Goal: Task Accomplishment & Management: Use online tool/utility

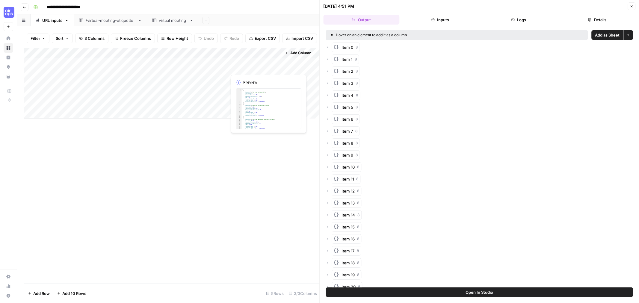
click at [256, 65] on div "Add Column" at bounding box center [171, 83] width 295 height 71
click at [248, 83] on div "Add Column" at bounding box center [171, 83] width 295 height 71
click at [252, 67] on div "Add Column" at bounding box center [171, 83] width 295 height 71
click at [275, 68] on div "Add Column" at bounding box center [171, 83] width 295 height 71
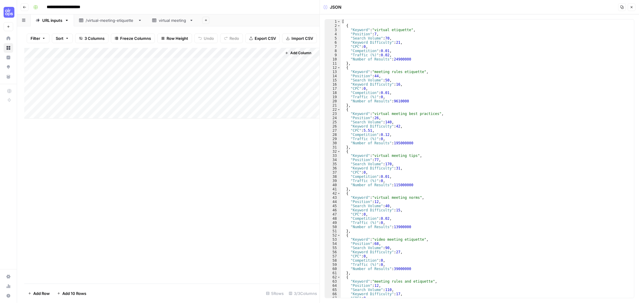
click at [631, 7] on icon "button" at bounding box center [632, 7] width 4 height 4
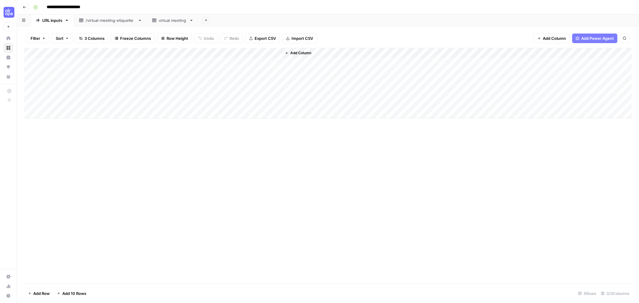
click at [317, 61] on div "Add Column" at bounding box center [457, 83] width 350 height 70
click at [304, 55] on span "Add Column" at bounding box center [300, 52] width 21 height 5
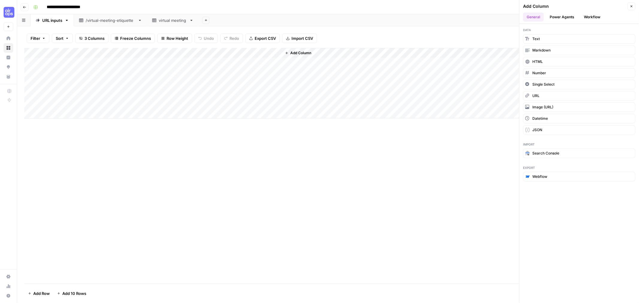
click at [567, 17] on button "Power Agents" at bounding box center [562, 17] width 32 height 9
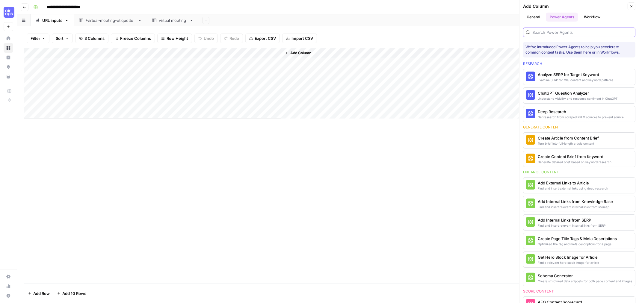
click at [554, 31] on input "search" at bounding box center [582, 32] width 100 height 6
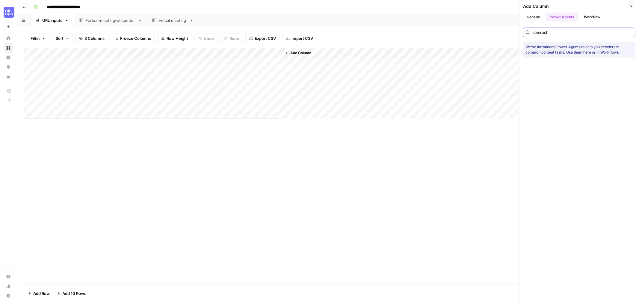
type input "semrush"
click at [588, 16] on button "Workflow" at bounding box center [592, 17] width 24 height 9
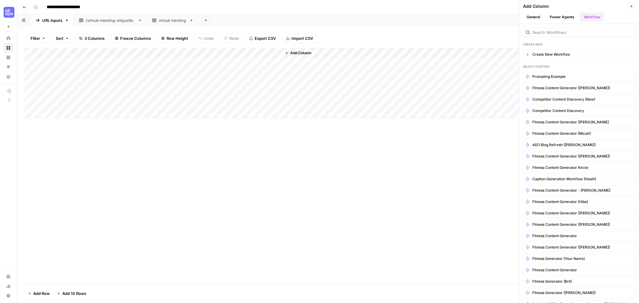
click at [572, 19] on button "Power Agents" at bounding box center [562, 17] width 32 height 9
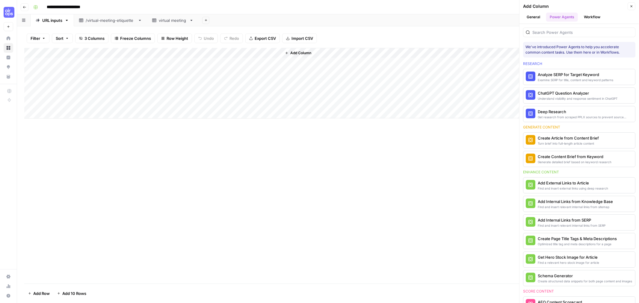
click at [541, 16] on button "General" at bounding box center [533, 17] width 21 height 9
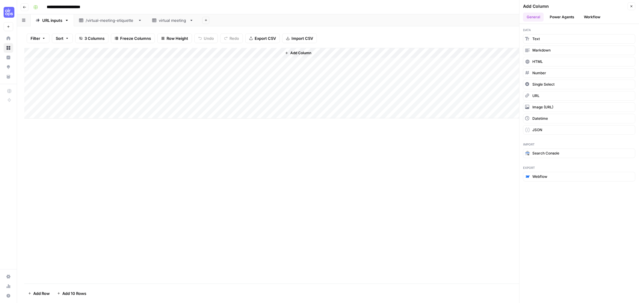
click at [554, 18] on button "Power Agents" at bounding box center [562, 17] width 32 height 9
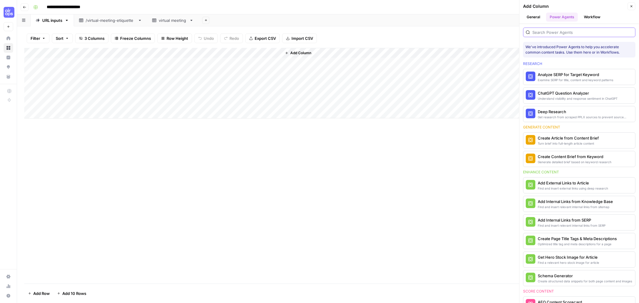
click at [551, 33] on input "search" at bounding box center [582, 32] width 100 height 6
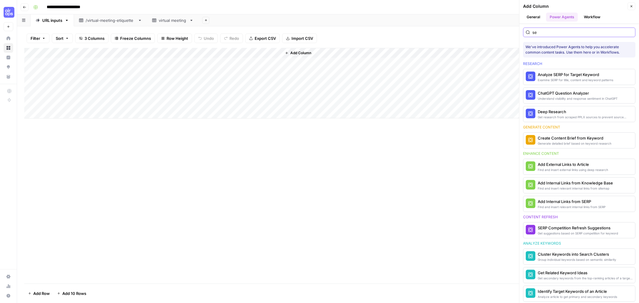
type input "s"
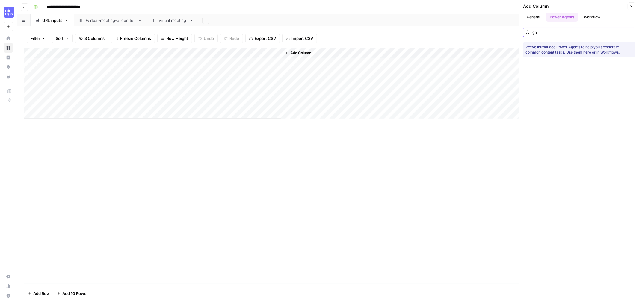
type input "g"
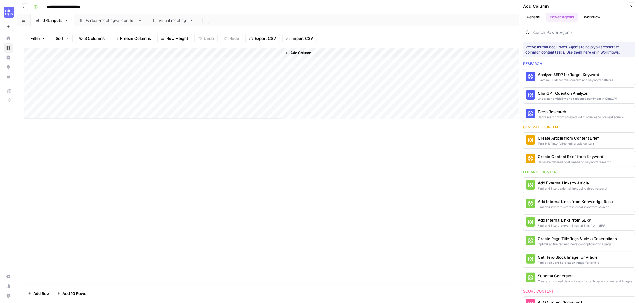
click at [577, 61] on div "Research" at bounding box center [579, 63] width 112 height 5
click at [598, 19] on button "Workflow" at bounding box center [592, 17] width 24 height 9
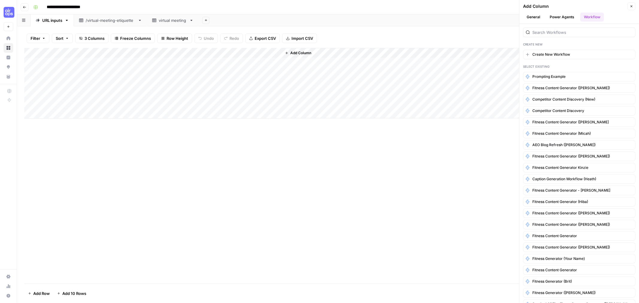
click at [565, 16] on button "Power Agents" at bounding box center [562, 17] width 32 height 9
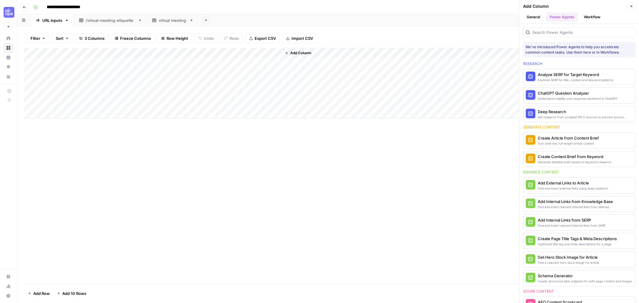
click at [540, 16] on button "General" at bounding box center [533, 17] width 21 height 9
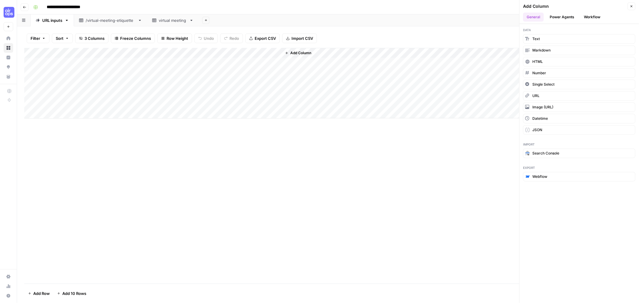
click at [559, 15] on button "Power Agents" at bounding box center [562, 17] width 32 height 9
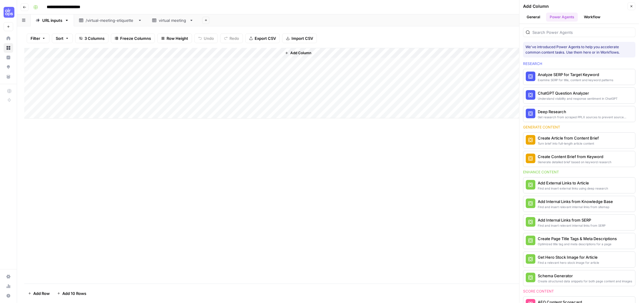
click at [298, 154] on div "Add Column" at bounding box center [328, 166] width 608 height 236
click at [232, 52] on div "Add Column" at bounding box center [328, 83] width 608 height 71
click at [249, 83] on span "JSON" at bounding box center [263, 81] width 46 height 6
click at [304, 84] on span "Text" at bounding box center [313, 83] width 29 height 6
click at [223, 62] on div "Add Column" at bounding box center [328, 83] width 608 height 71
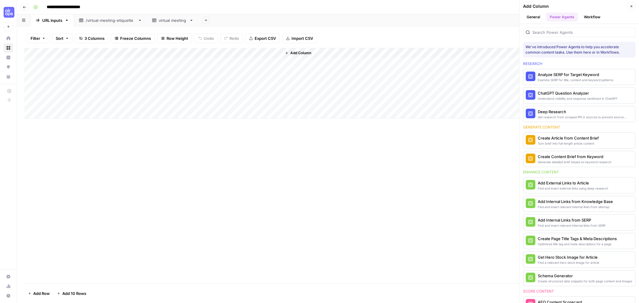
click at [258, 64] on div "Add Column" at bounding box center [328, 83] width 608 height 71
click at [260, 61] on div "Add Column" at bounding box center [328, 83] width 608 height 71
click at [260, 61] on body "**********" at bounding box center [319, 151] width 639 height 303
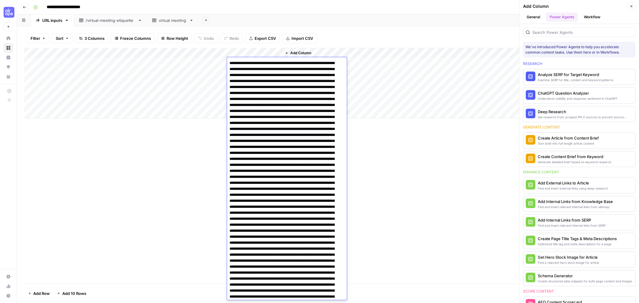
scroll to position [600, 0]
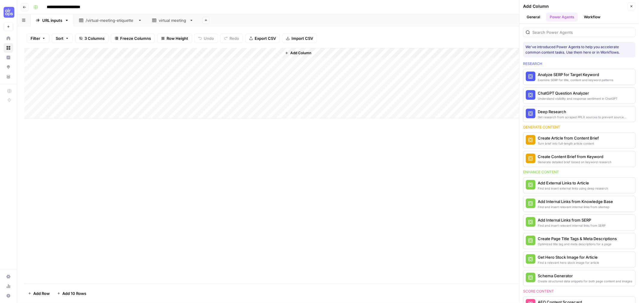
drag, startPoint x: 362, startPoint y: 130, endPoint x: 246, endPoint y: 77, distance: 127.6
click at [361, 129] on div "Add Column" at bounding box center [328, 166] width 608 height 236
click at [278, 53] on div "Add Column" at bounding box center [328, 83] width 608 height 71
click at [269, 82] on span "Text" at bounding box center [262, 81] width 46 height 6
click at [308, 140] on span "JSON" at bounding box center [314, 142] width 28 height 6
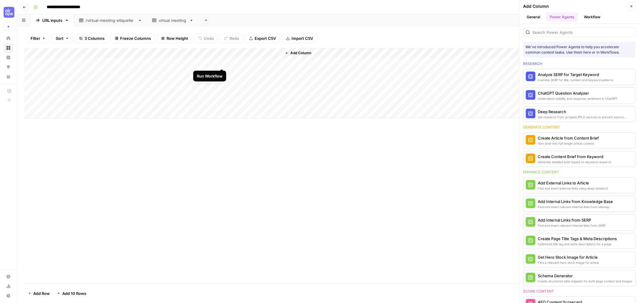
click at [221, 64] on div "Add Column" at bounding box center [328, 83] width 608 height 71
click at [174, 53] on div "Add Column" at bounding box center [328, 83] width 608 height 71
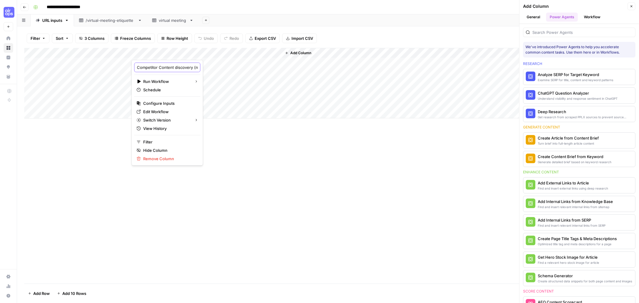
click at [168, 66] on input "Competitor Content discovery (new)" at bounding box center [167, 67] width 61 height 6
click at [245, 160] on div "Add Column" at bounding box center [328, 166] width 608 height 236
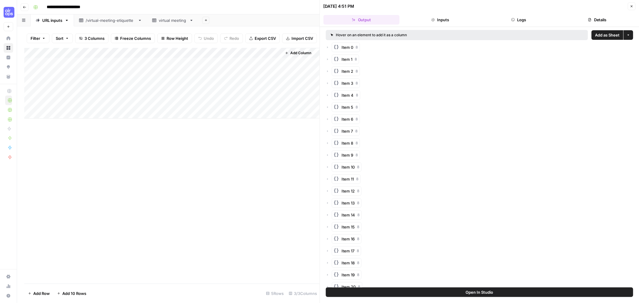
click at [630, 8] on button "Close" at bounding box center [632, 6] width 8 height 8
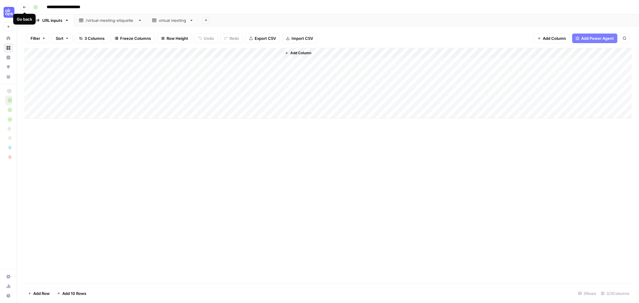
click at [23, 10] on button "Go back" at bounding box center [25, 7] width 8 height 8
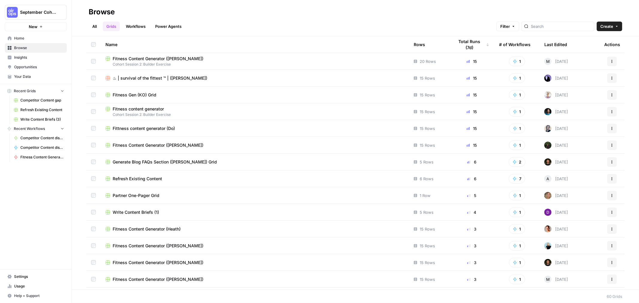
click at [143, 26] on link "Workflows" at bounding box center [135, 27] width 27 height 10
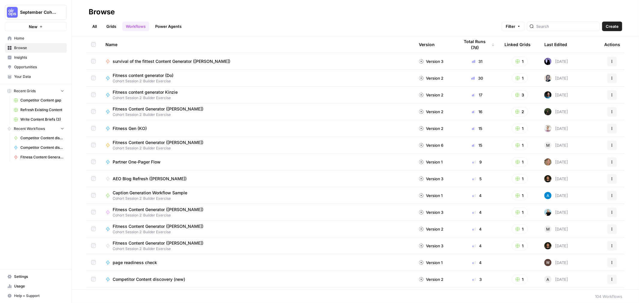
click at [610, 29] on span "Create" at bounding box center [612, 26] width 13 height 6
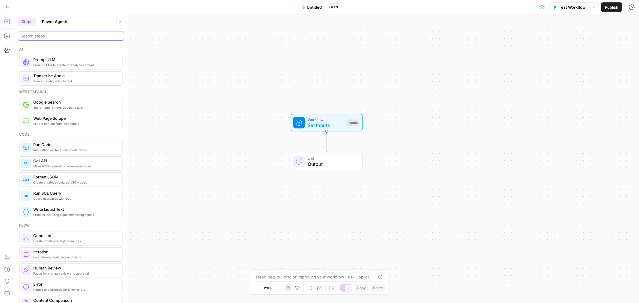
click at [49, 37] on input "search" at bounding box center [71, 36] width 101 height 6
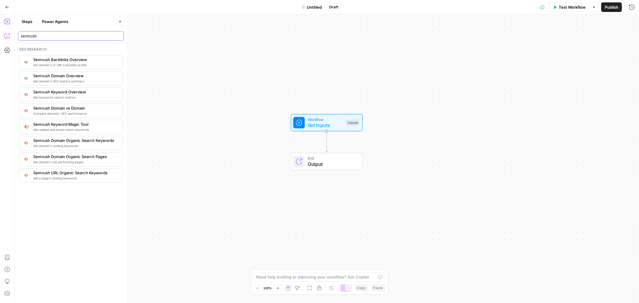
type input "semrush"
click at [9, 38] on icon "button" at bounding box center [7, 36] width 6 height 6
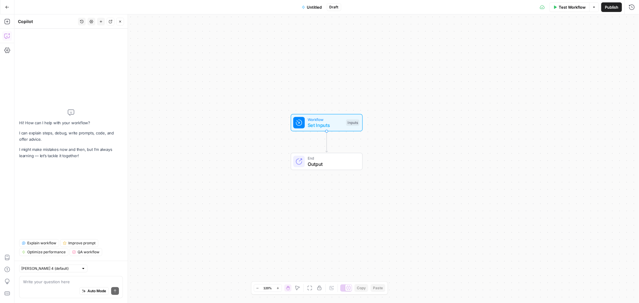
drag, startPoint x: 49, startPoint y: 286, endPoint x: 52, endPoint y: 283, distance: 4.3
click at [52, 283] on div "Write your question here Auto Mode Send" at bounding box center [71, 287] width 104 height 22
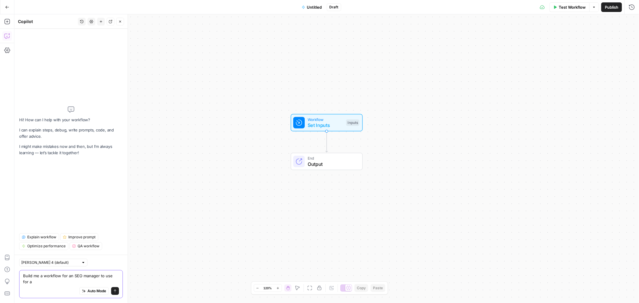
click at [52, 283] on textarea "Build me a workflow for an SEO manager to use for a" at bounding box center [71, 279] width 96 height 12
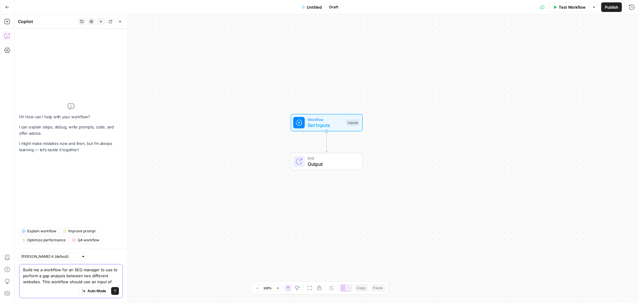
click at [111, 281] on textarea "Build me a workflow for an SEO manager to use to perform a gap analysis between…" at bounding box center [71, 276] width 96 height 18
click at [113, 282] on textarea "Build me a workflow for an SEO manager to use to perform a gap analysis between…" at bounding box center [71, 276] width 96 height 18
click at [119, 280] on div "Build me a workflow for an SEO manager to use to perform a gap analysis between…" at bounding box center [71, 281] width 104 height 34
drag, startPoint x: 93, startPoint y: 282, endPoint x: 98, endPoint y: 287, distance: 6.4
click at [93, 282] on textarea "Build me a workflow for an SEO manager to use to perform a gap analysis between…" at bounding box center [71, 276] width 96 height 18
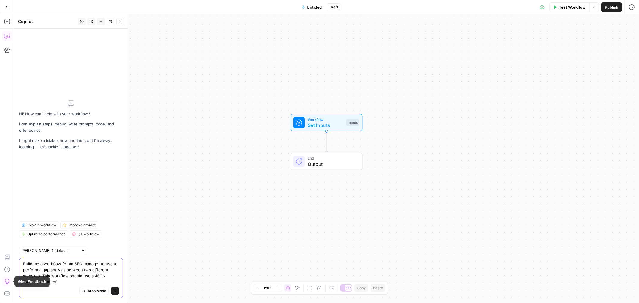
click at [66, 281] on textarea "Build me a workflow for an SEO manager to use to perform a gap analysis between…" at bounding box center [71, 273] width 96 height 24
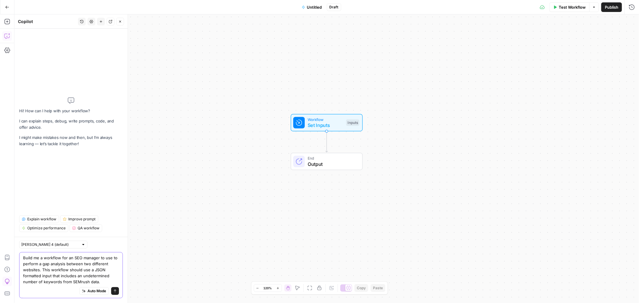
type textarea "Build me a workflow for an SEO manager to use to perform a gap analysis between…"
click at [110, 283] on textarea "Build me a workflow for an SEO manager to use to perform a gap analysis between…" at bounding box center [71, 270] width 96 height 30
click at [104, 283] on textarea "Build me a workflow for an SEO manager to use to perform a gap analysis between…" at bounding box center [71, 270] width 96 height 30
click at [318, 120] on span "Workflow" at bounding box center [326, 120] width 36 height 6
click at [322, 122] on span "Set Inputs" at bounding box center [326, 125] width 36 height 7
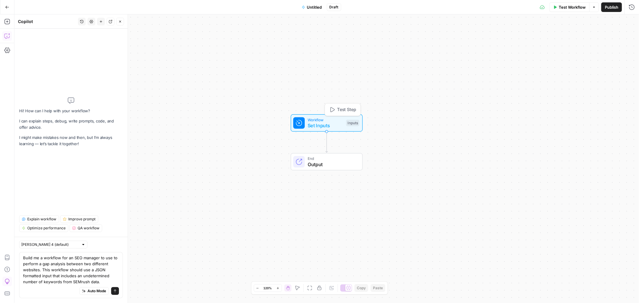
click at [322, 122] on span "Set Inputs" at bounding box center [326, 125] width 36 height 7
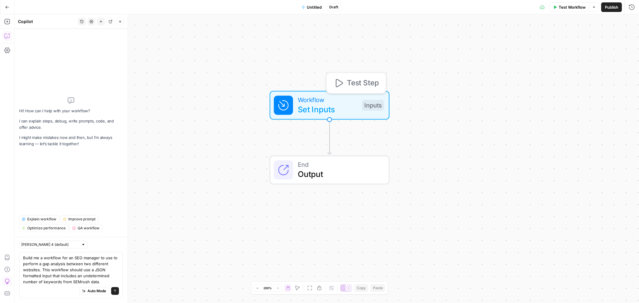
click at [377, 100] on div "Inputs" at bounding box center [373, 105] width 22 height 11
click at [491, 46] on div "Add Field Options" at bounding box center [519, 43] width 230 height 14
click at [493, 42] on button "Add Field" at bounding box center [514, 41] width 220 height 10
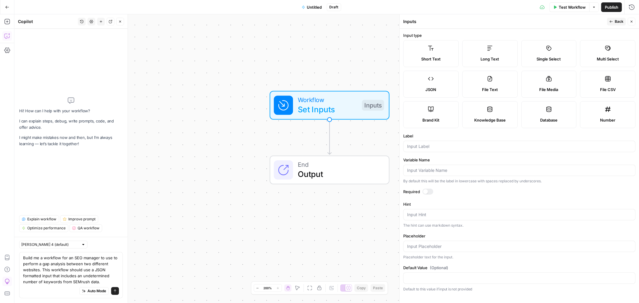
drag, startPoint x: 430, startPoint y: 82, endPoint x: 435, endPoint y: 75, distance: 8.6
click at [430, 82] on label "JSON" at bounding box center [430, 84] width 55 height 27
click at [616, 4] on span "Publish" at bounding box center [611, 7] width 13 height 6
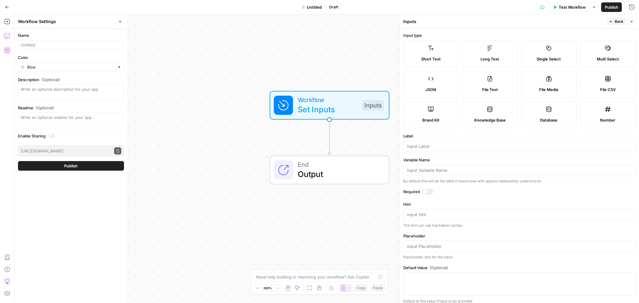
click at [310, 5] on span "Untitled" at bounding box center [314, 7] width 15 height 6
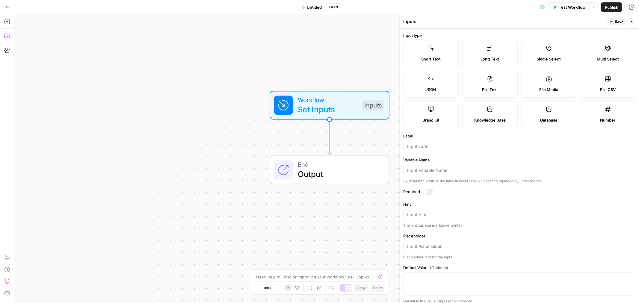
click at [310, 5] on span "Untitled" at bounding box center [314, 7] width 15 height 6
click at [43, 44] on input "Name" at bounding box center [71, 45] width 101 height 6
type input "Gap analysis"
click at [35, 68] on input "Color" at bounding box center [70, 67] width 87 height 6
click at [43, 100] on span "Green" at bounding box center [73, 98] width 87 height 6
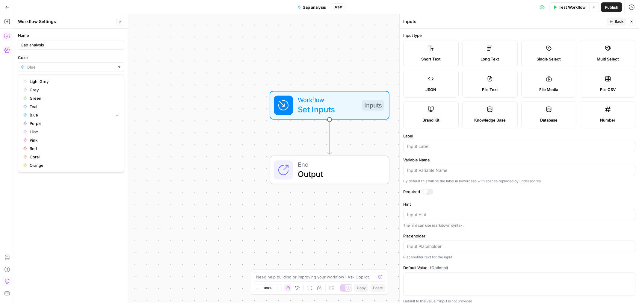
type input "Green"
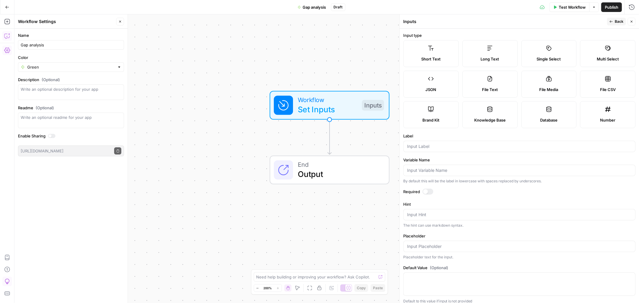
click at [196, 68] on div "Workflow Set Inputs Inputs End Output" at bounding box center [326, 158] width 625 height 289
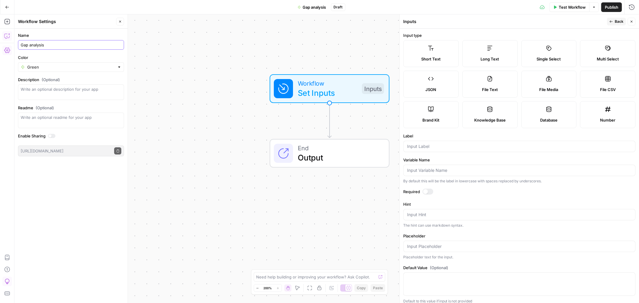
click at [67, 46] on input "Gap analysis" at bounding box center [71, 45] width 101 height 6
type input "Gap analysis ([PERSON_NAME])"
click at [260, 44] on div "Workflow Set Inputs Inputs End Output" at bounding box center [326, 158] width 625 height 289
click at [609, 5] on span "Publish" at bounding box center [611, 7] width 13 height 6
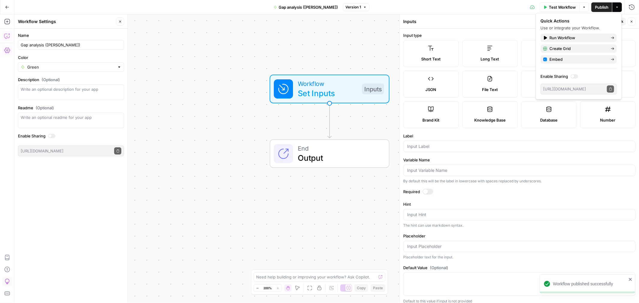
click at [284, 47] on div "Workflow Set Inputs Inputs End Output" at bounding box center [326, 158] width 625 height 289
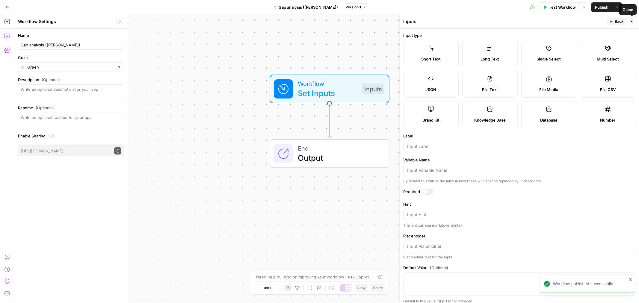
click at [632, 20] on icon "button" at bounding box center [632, 22] width 4 height 4
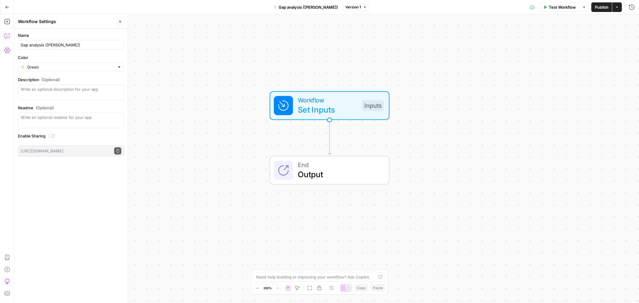
click at [254, 287] on button "Zoom Out" at bounding box center [257, 288] width 7 height 7
click at [255, 287] on button "Zoom Out" at bounding box center [257, 288] width 7 height 7
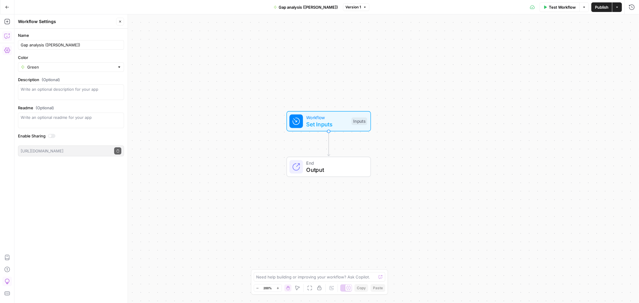
click at [255, 288] on button "Zoom Out" at bounding box center [257, 288] width 7 height 7
click at [6, 22] on icon "button" at bounding box center [7, 22] width 6 height 6
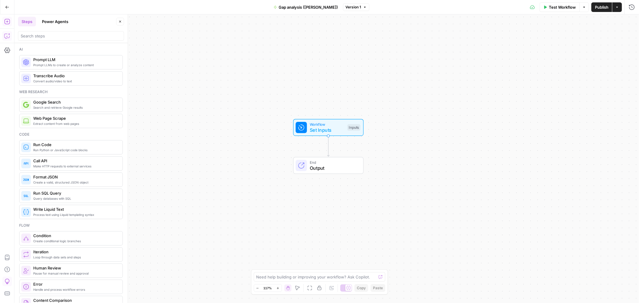
click at [9, 35] on icon "button" at bounding box center [7, 36] width 6 height 6
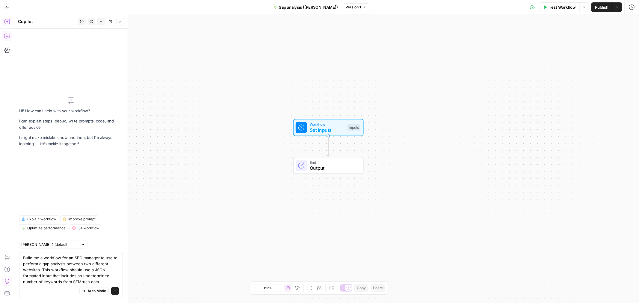
drag, startPoint x: 103, startPoint y: 285, endPoint x: 105, endPoint y: 280, distance: 4.7
click at [105, 280] on div "Auto Mode will automatically modify and execute the workflow" at bounding box center [94, 276] width 82 height 11
click at [106, 282] on textarea "Build me a workflow for an SEO manager to use to perform a gap analysis between…" at bounding box center [71, 270] width 96 height 30
click at [108, 283] on textarea "Build me a workflow for an SEO manager to use to perform a gap analysis between…" at bounding box center [71, 270] width 96 height 30
click at [108, 284] on textarea "Build me a workflow for an SEO manager to use to perform a gap analysis between…" at bounding box center [71, 270] width 96 height 30
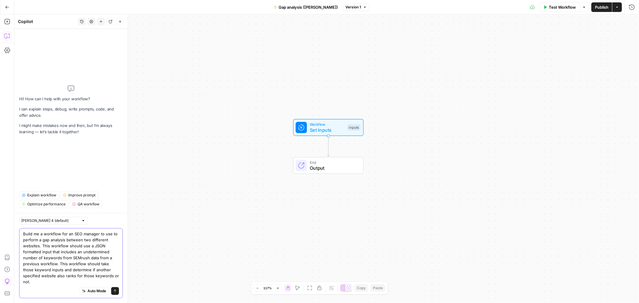
type textarea "Build me a workflow for an SEO manager to use to perform a gap analysis between…"
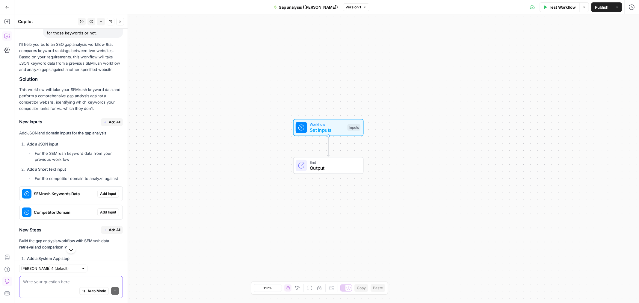
scroll to position [139, 0]
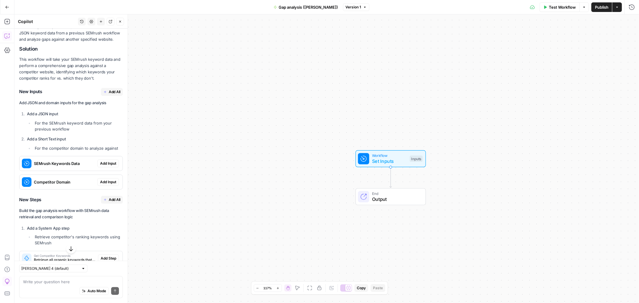
click at [50, 167] on span "SEMrush Keywords Data" at bounding box center [64, 164] width 61 height 6
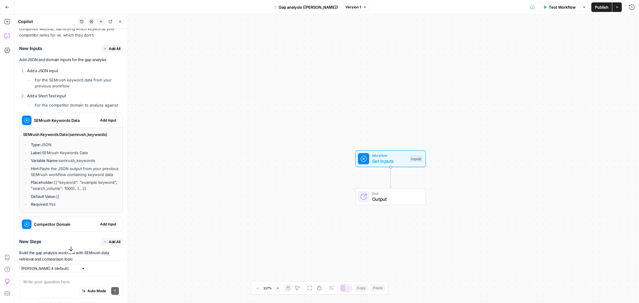
scroll to position [172, 0]
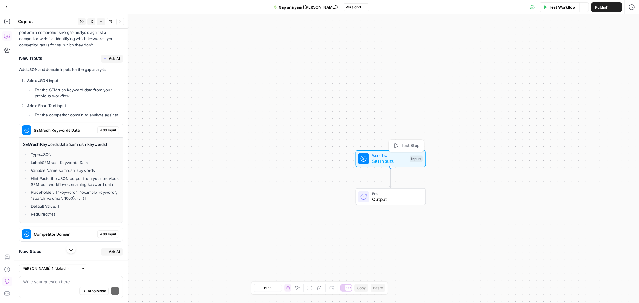
click at [390, 162] on span "Set Inputs" at bounding box center [389, 161] width 35 height 7
click at [506, 44] on button "Add Field" at bounding box center [514, 41] width 220 height 10
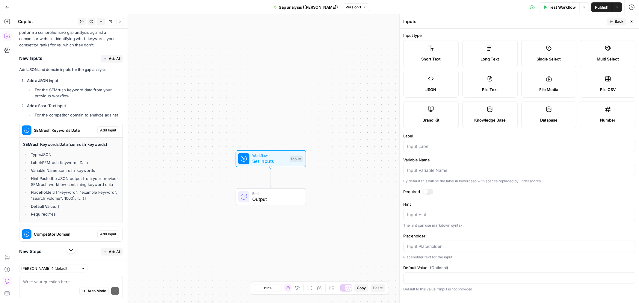
click at [103, 133] on span "Add Input" at bounding box center [108, 130] width 16 height 5
click at [342, 144] on div "Workflow Set Inputs Inputs End Output" at bounding box center [326, 158] width 625 height 289
click at [631, 23] on icon "button" at bounding box center [632, 22] width 4 height 4
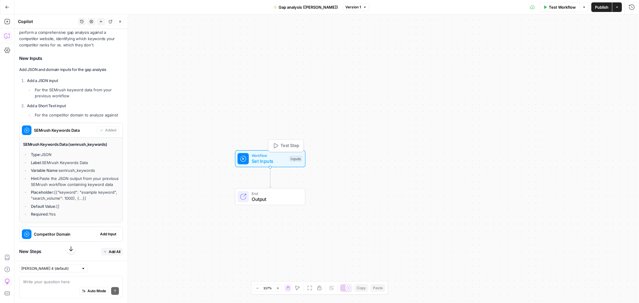
click at [260, 161] on span "Set Inputs" at bounding box center [269, 161] width 35 height 7
click at [259, 161] on span "Set Inputs" at bounding box center [269, 161] width 35 height 7
click at [259, 161] on span "Set Inputs" at bounding box center [268, 161] width 35 height 7
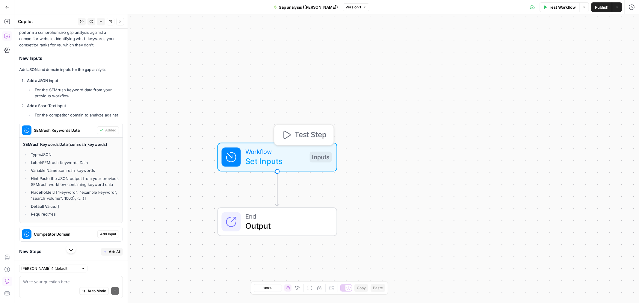
click at [301, 128] on button "Test Step" at bounding box center [304, 135] width 55 height 16
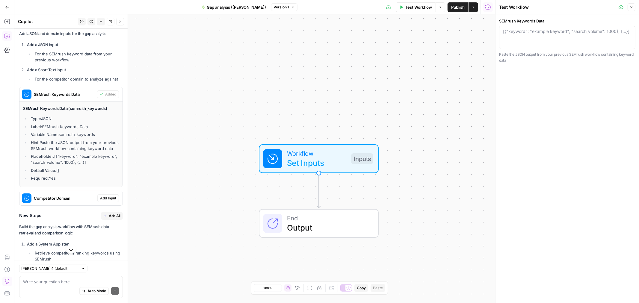
scroll to position [248, 0]
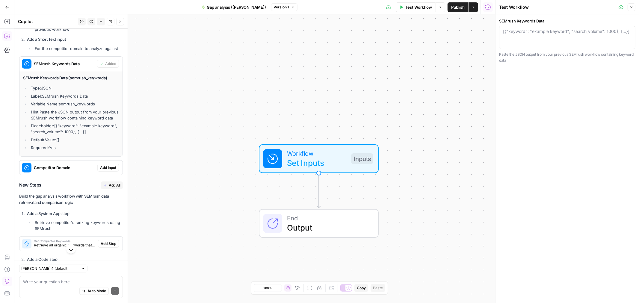
click at [62, 171] on span "Competitor Domain" at bounding box center [64, 168] width 61 height 6
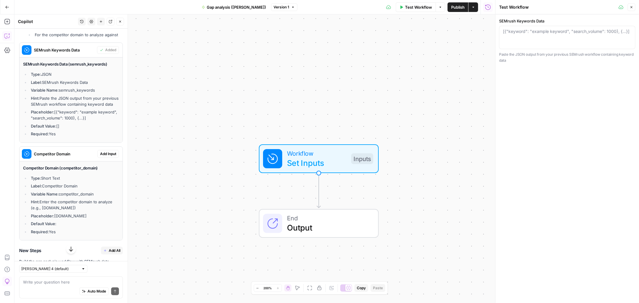
scroll to position [282, 0]
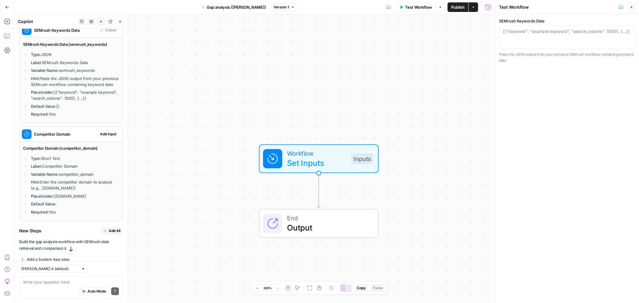
click at [100, 137] on span "Add Input" at bounding box center [108, 134] width 16 height 5
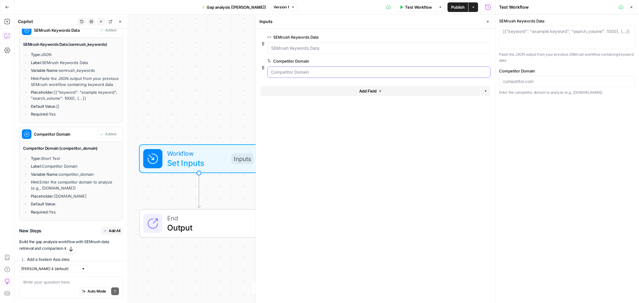
click at [307, 72] on Domain "Competitor Domain" at bounding box center [378, 72] width 215 height 6
click at [312, 48] on Data "SEMrush Keywords Data" at bounding box center [378, 48] width 215 height 6
click at [331, 49] on Data "SEMrush Keywords Data" at bounding box center [378, 48] width 215 height 6
click at [468, 37] on span "edit field" at bounding box center [467, 37] width 13 height 5
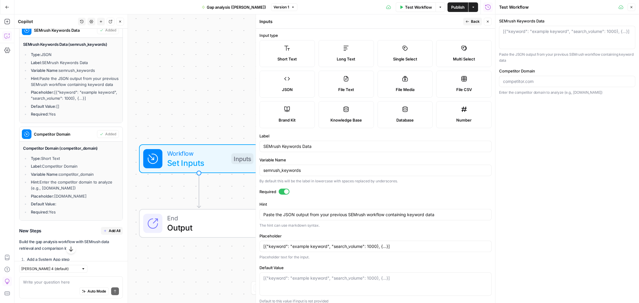
click at [300, 83] on label "JSON" at bounding box center [286, 84] width 55 height 27
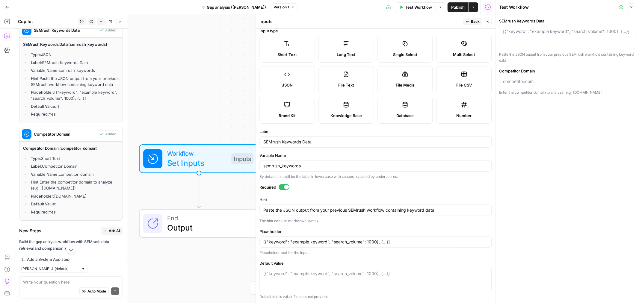
scroll to position [0, 0]
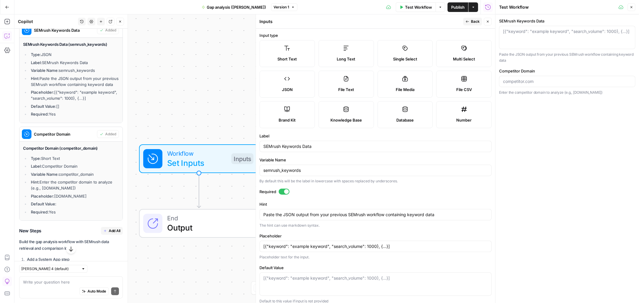
click at [469, 21] on icon "button" at bounding box center [468, 22] width 4 height 4
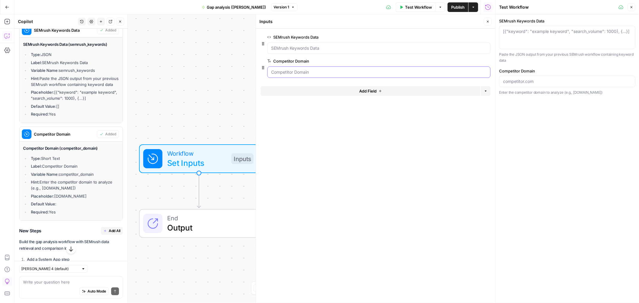
click at [335, 72] on Domain "Competitor Domain" at bounding box center [378, 72] width 215 height 6
click at [474, 61] on span "edit field" at bounding box center [467, 61] width 13 height 5
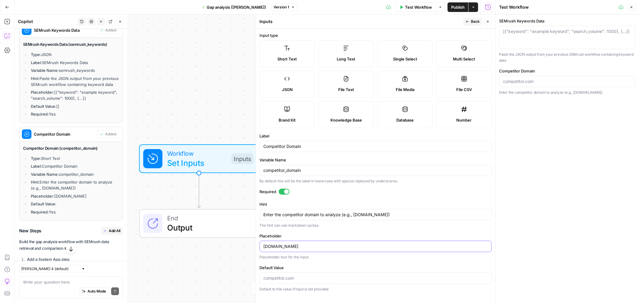
click at [311, 248] on input "competitor.com" at bounding box center [375, 247] width 224 height 6
click at [311, 247] on input "competitor.com" at bounding box center [375, 247] width 224 height 6
type input "w"
type input "smartsheet.com"
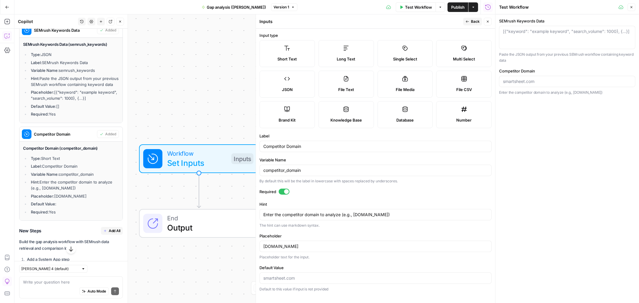
click at [463, 191] on label "Required" at bounding box center [375, 192] width 232 height 6
drag, startPoint x: 285, startPoint y: 147, endPoint x: 245, endPoint y: 155, distance: 40.5
click at [245, 155] on body "September Cohort New Home Browse Insights Opportunities Your Data Recent Grids …" at bounding box center [319, 151] width 639 height 303
click at [280, 146] on input "Competitor Domain" at bounding box center [375, 147] width 224 height 6
drag, startPoint x: 285, startPoint y: 145, endPoint x: 276, endPoint y: 146, distance: 9.4
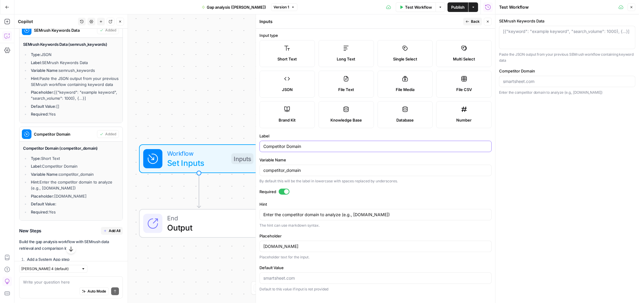
click at [276, 146] on input "Competitor Domain" at bounding box center [375, 147] width 224 height 6
type input "Comparison Domain"
click at [280, 75] on label "JSON" at bounding box center [286, 84] width 55 height 27
click at [459, 9] on span "Publish" at bounding box center [457, 7] width 13 height 6
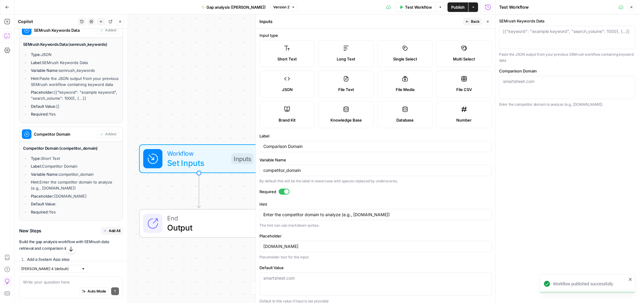
click at [288, 59] on span "Short Text" at bounding box center [286, 59] width 19 height 6
click at [453, 10] on span "Publish" at bounding box center [457, 7] width 13 height 6
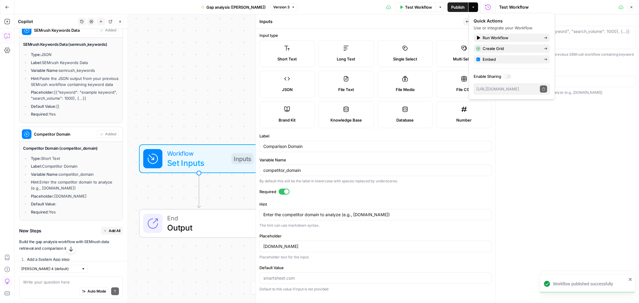
click at [466, 20] on icon "button" at bounding box center [468, 22] width 4 height 4
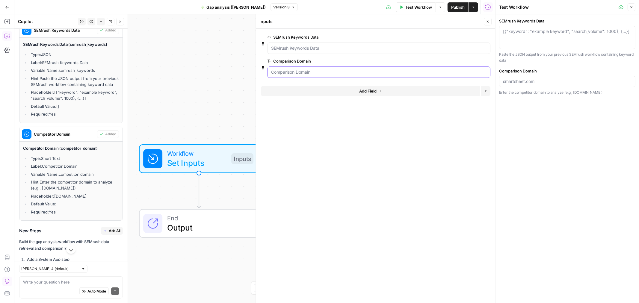
click at [297, 70] on Domain "Comparison Domain" at bounding box center [378, 72] width 215 height 6
click at [451, 5] on span "Publish" at bounding box center [457, 7] width 13 height 6
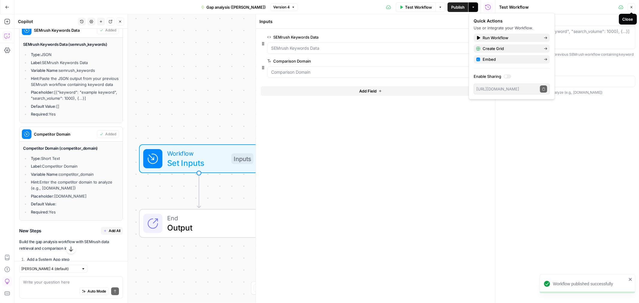
click at [632, 8] on icon "button" at bounding box center [632, 7] width 4 height 4
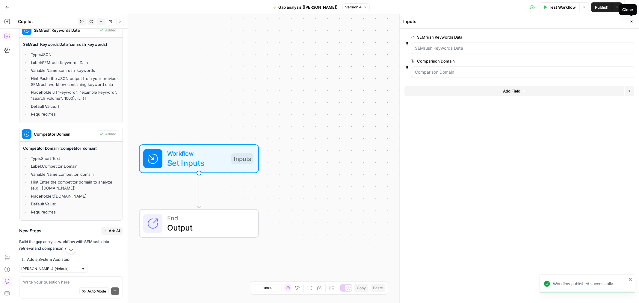
click at [632, 21] on icon "button" at bounding box center [632, 22] width 4 height 4
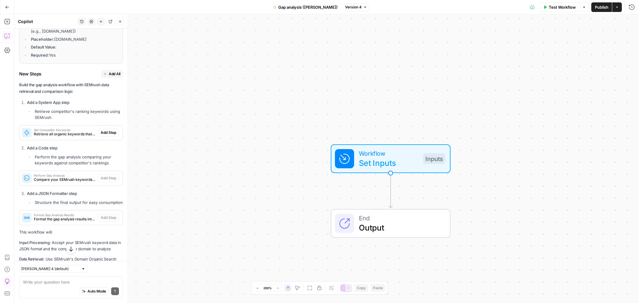
scroll to position [448, 0]
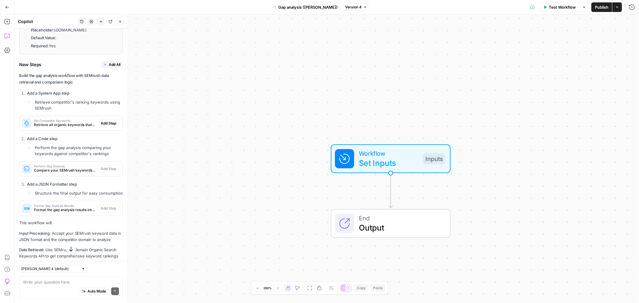
click at [59, 128] on span "Retrieve all organic keywords that the competitor domain ranks for" at bounding box center [65, 124] width 62 height 5
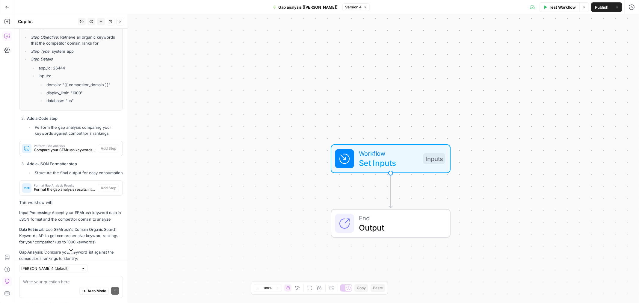
scroll to position [581, 0]
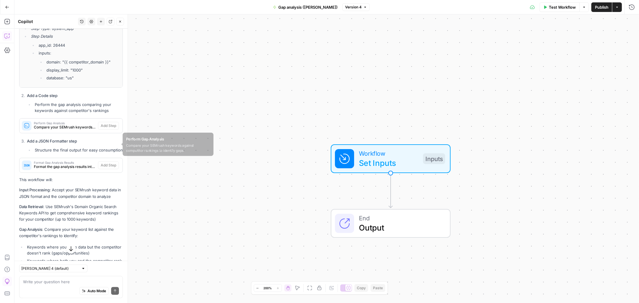
click at [63, 130] on span "Compare your SEMrush keywords against competitor rankings to identify gaps" at bounding box center [65, 127] width 62 height 5
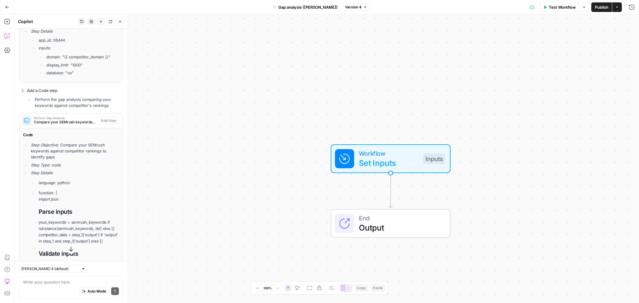
scroll to position [565, 0]
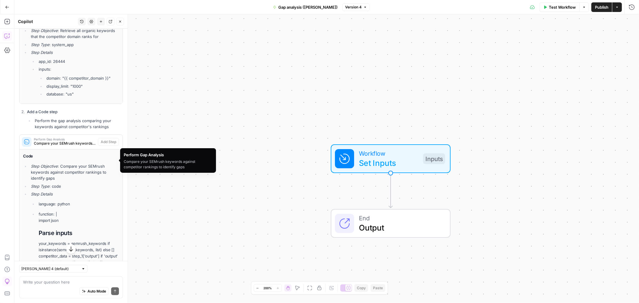
click at [53, 146] on span "Compare your SEMrush keywords against competitor rankings to identify gaps" at bounding box center [65, 143] width 62 height 5
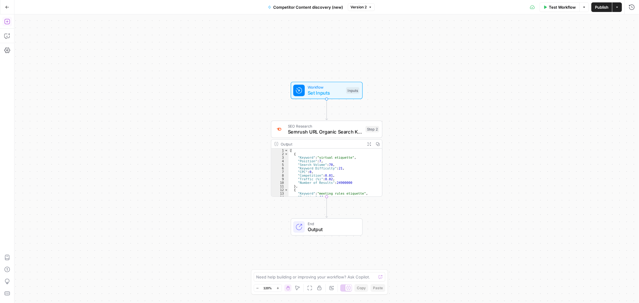
click at [6, 19] on icon "button" at bounding box center [7, 22] width 6 height 6
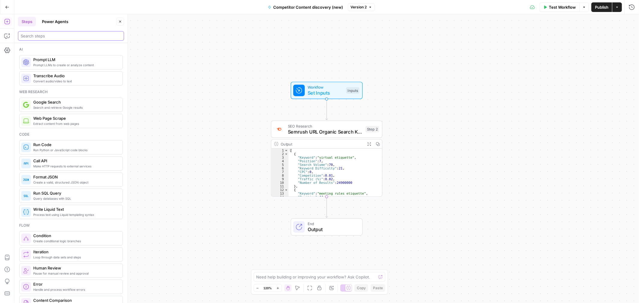
click at [61, 39] on input "search" at bounding box center [71, 36] width 101 height 6
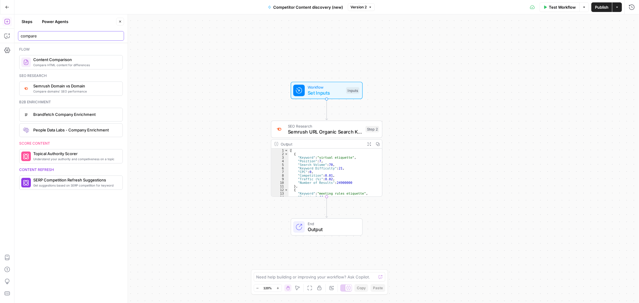
type input "compare"
click at [121, 22] on icon "button" at bounding box center [120, 22] width 4 height 4
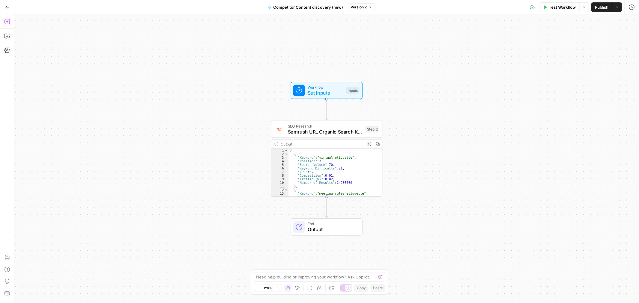
click at [5, 19] on icon "button" at bounding box center [7, 22] width 6 height 6
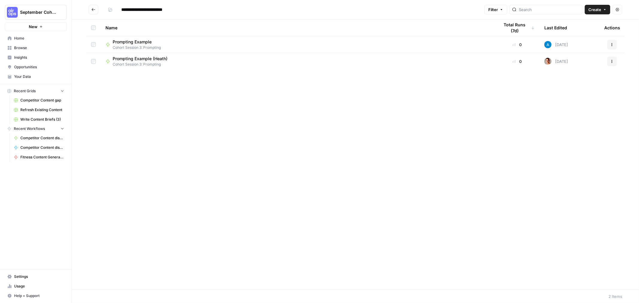
click at [589, 11] on span "Create" at bounding box center [594, 10] width 13 height 6
click at [581, 33] on span "Workflow" at bounding box center [586, 32] width 34 height 6
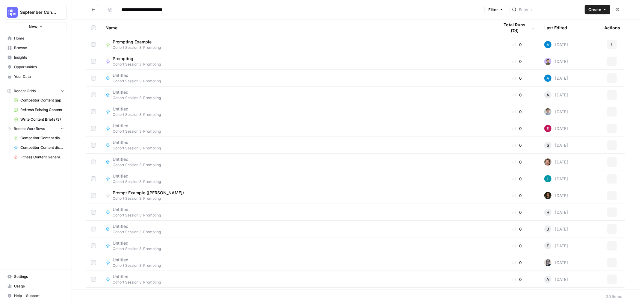
type input "**********"
click at [149, 43] on span "Prompting Example" at bounding box center [134, 42] width 43 height 6
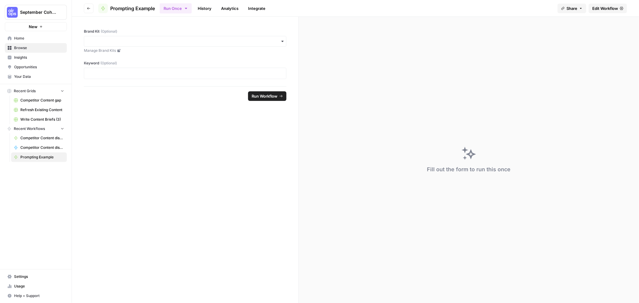
click at [610, 9] on span "Edit Workflow" at bounding box center [605, 8] width 26 height 6
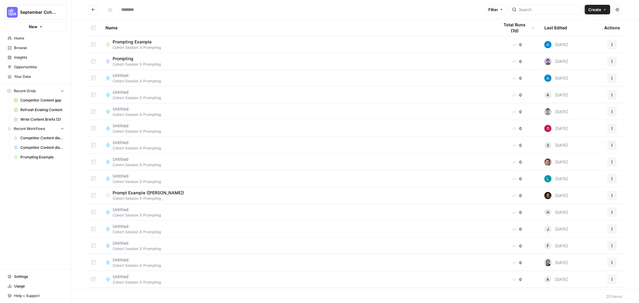
type input "**********"
click at [190, 41] on div "Prompting Example Cohort Session 3: Prompting" at bounding box center [297, 44] width 384 height 11
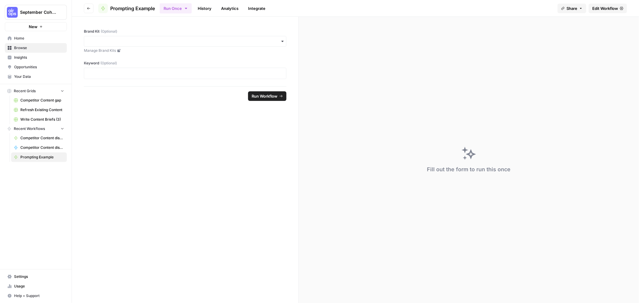
click at [607, 8] on span "Edit Workflow" at bounding box center [605, 8] width 26 height 6
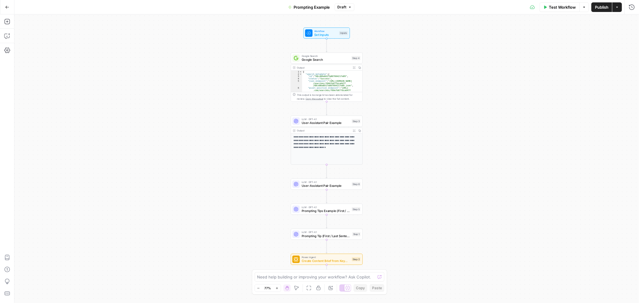
click at [7, 6] on icon "button" at bounding box center [7, 7] width 4 height 4
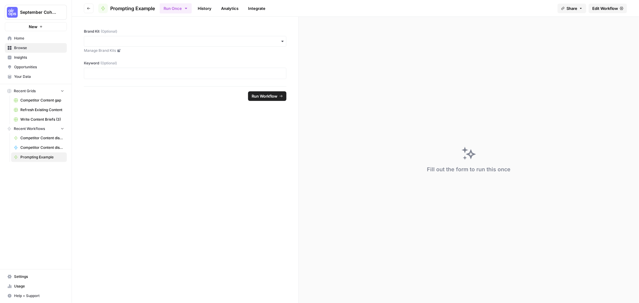
click at [88, 7] on icon "button" at bounding box center [89, 9] width 4 height 4
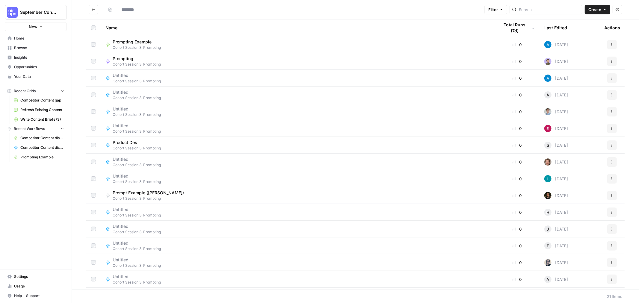
type input "**********"
click at [596, 10] on span "Create" at bounding box center [594, 10] width 13 height 6
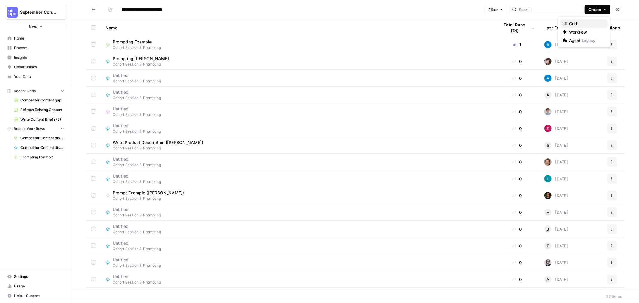
click at [579, 24] on span "Grid" at bounding box center [586, 24] width 34 height 6
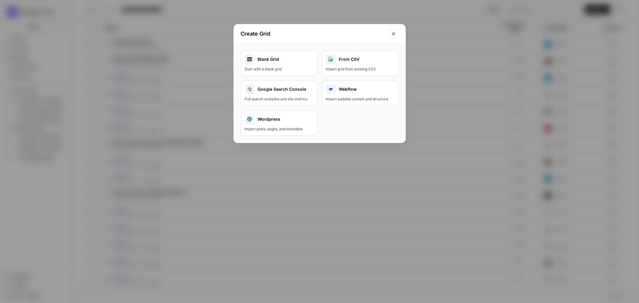
click at [360, 96] on button "Webflow Import website content and structure" at bounding box center [360, 93] width 76 height 25
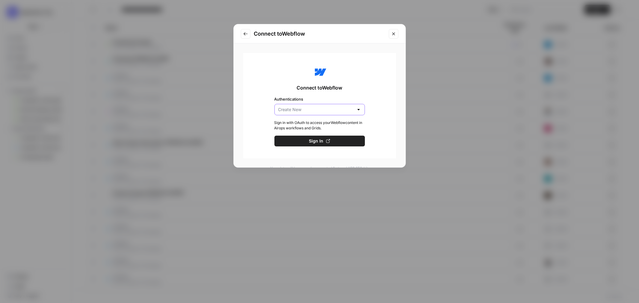
click at [333, 110] on input "Authentications" at bounding box center [315, 110] width 75 height 6
type input "Create New"
click at [379, 96] on div "Connect to Webflow Authentications Create New Sign in with OAuth to access your…" at bounding box center [319, 105] width 153 height 105
click at [393, 34] on icon "Close modal" at bounding box center [393, 33] width 5 height 5
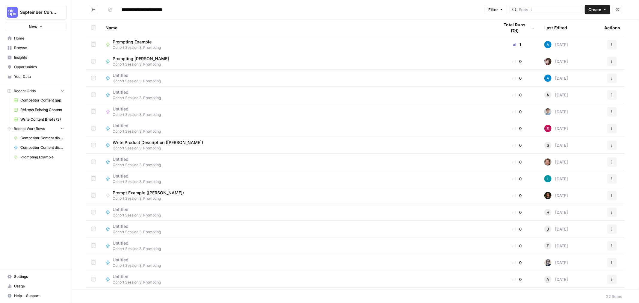
click at [594, 8] on span "Create" at bounding box center [594, 10] width 13 height 6
click at [584, 31] on span "Workflow" at bounding box center [586, 32] width 34 height 6
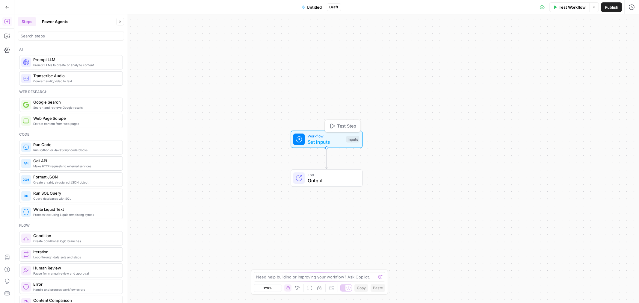
click at [319, 138] on span "Set Inputs" at bounding box center [326, 141] width 36 height 7
click at [540, 40] on button "Add Field" at bounding box center [514, 41] width 220 height 10
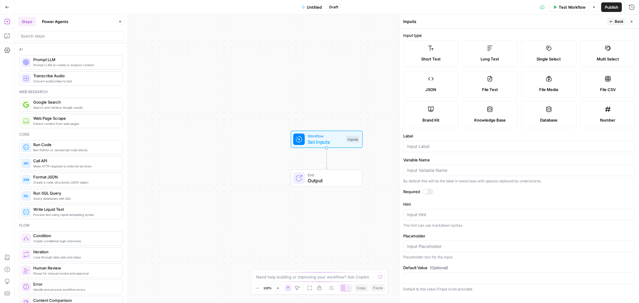
click at [444, 109] on label "Brand Kit" at bounding box center [430, 114] width 55 height 27
click at [424, 168] on input "Variable Name" at bounding box center [519, 170] width 224 height 6
click at [445, 140] on div "Label" at bounding box center [519, 142] width 232 height 19
click at [444, 146] on input "Label" at bounding box center [519, 147] width 224 height 6
type input "Brand Kit"
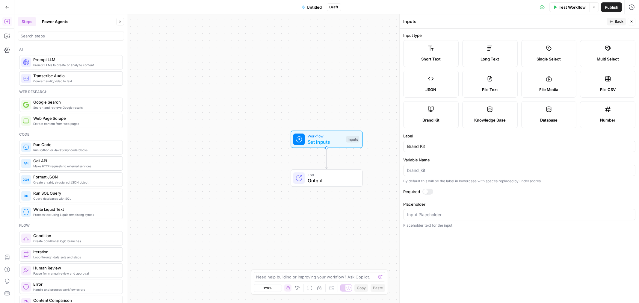
click at [7, 22] on icon "button" at bounding box center [6, 21] width 5 height 5
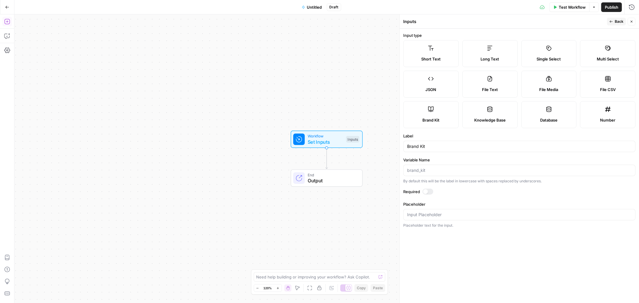
click at [5, 23] on icon "button" at bounding box center [7, 22] width 6 height 6
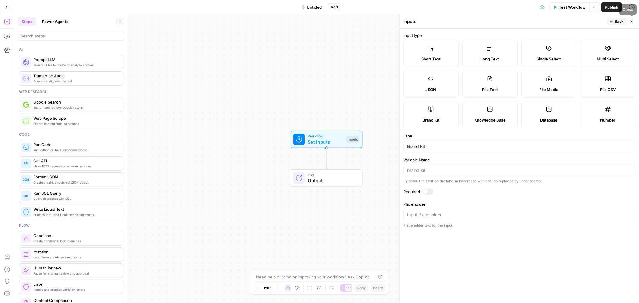
click at [631, 22] on icon "button" at bounding box center [632, 22] width 2 height 2
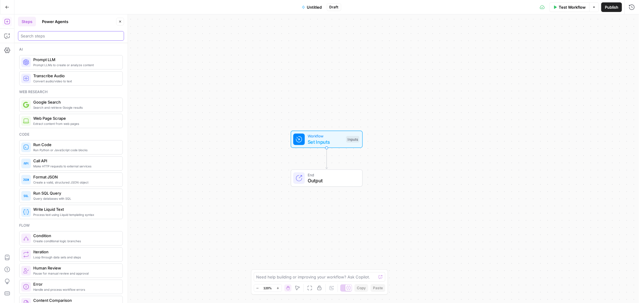
click at [40, 36] on input "search" at bounding box center [71, 36] width 101 height 6
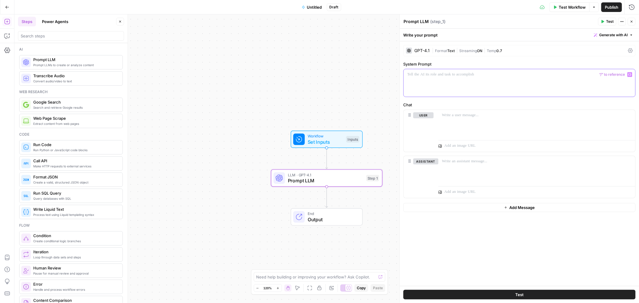
click at [467, 80] on div at bounding box center [520, 83] width 232 height 28
click at [540, 75] on p "**********" at bounding box center [519, 75] width 224 height 6
click at [474, 132] on div at bounding box center [536, 124] width 197 height 28
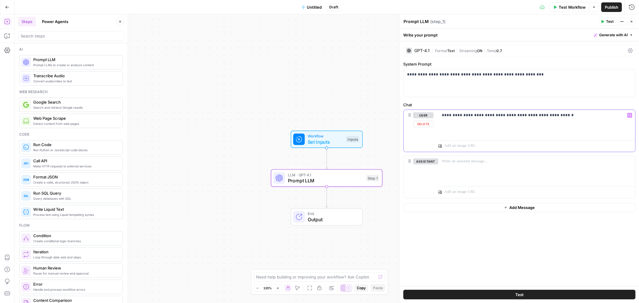
click at [442, 114] on p "**********" at bounding box center [537, 115] width 190 height 6
click at [455, 116] on p "**********" at bounding box center [537, 115] width 190 height 6
click at [572, 122] on div "**********" at bounding box center [536, 124] width 197 height 28
click at [606, 22] on span "Test" at bounding box center [609, 21] width 7 height 5
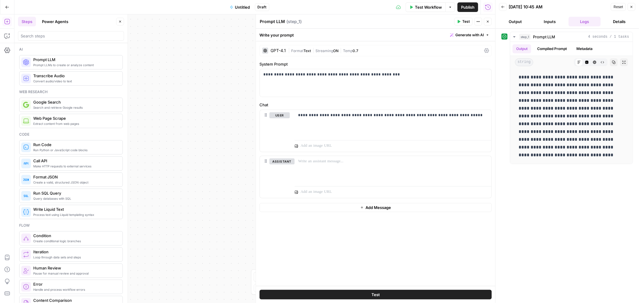
click at [271, 51] on div "GPT-4.1" at bounding box center [278, 51] width 15 height 4
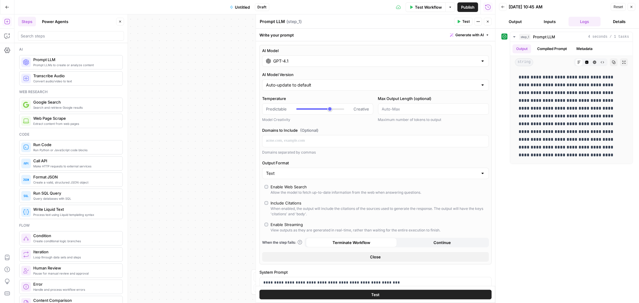
click at [298, 66] on div "GPT-4.1" at bounding box center [375, 60] width 227 height 11
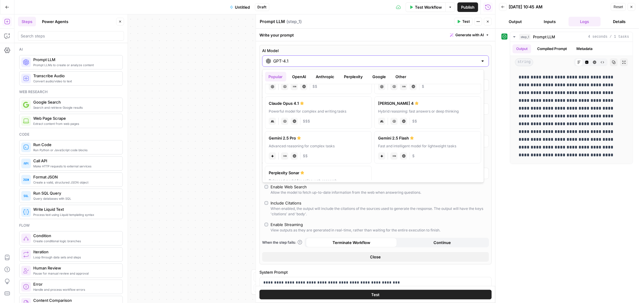
scroll to position [67, 0]
click at [438, 105] on label "[PERSON_NAME] 4 Hybrid reasoning: fast answers or deep thinking anthropic Visio…" at bounding box center [428, 111] width 107 height 32
type input "[PERSON_NAME] 4"
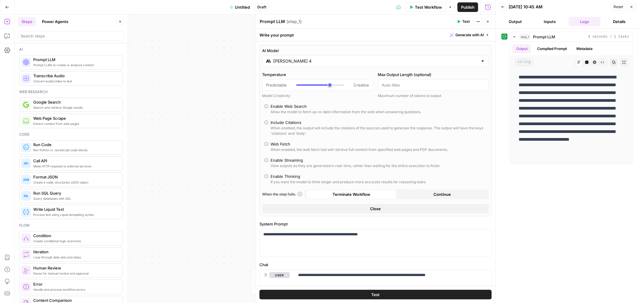
click at [371, 210] on span "Close" at bounding box center [375, 209] width 11 height 6
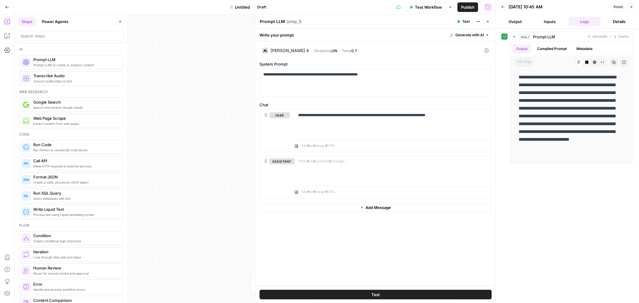
click at [378, 294] on span "Test" at bounding box center [376, 295] width 8 height 6
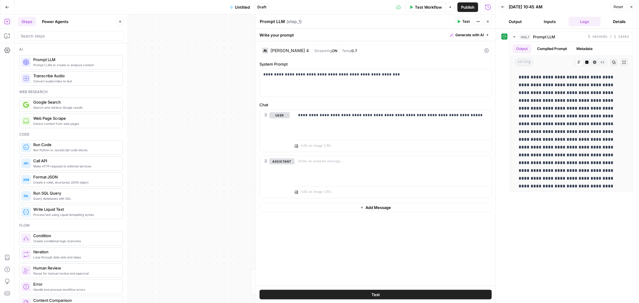
click at [624, 20] on button "Details" at bounding box center [619, 22] width 32 height 10
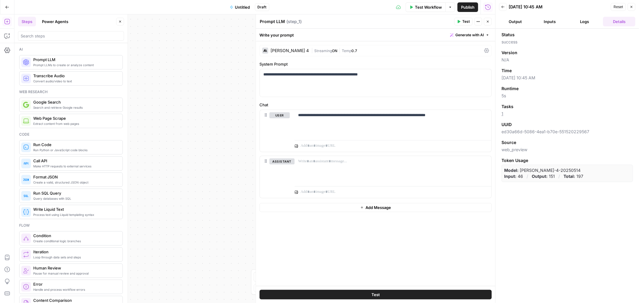
click at [589, 20] on button "Logs" at bounding box center [585, 22] width 32 height 10
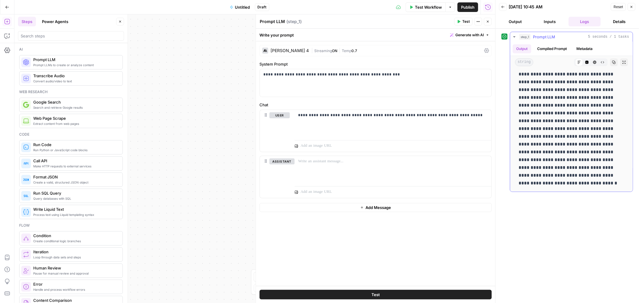
scroll to position [0, 0]
click at [245, 6] on span "Untitled" at bounding box center [242, 7] width 15 height 6
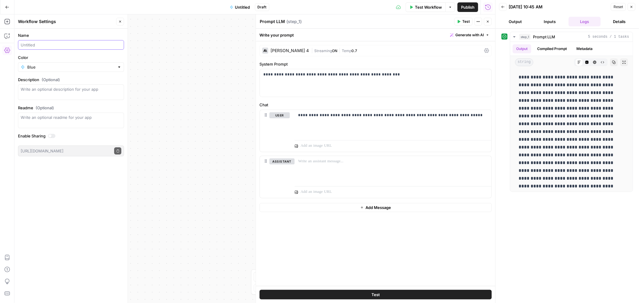
click at [61, 42] on input "Name" at bounding box center [71, 45] width 101 height 6
type input "Product description ([PERSON_NAME])"
click at [469, 5] on span "Publish" at bounding box center [467, 7] width 13 height 6
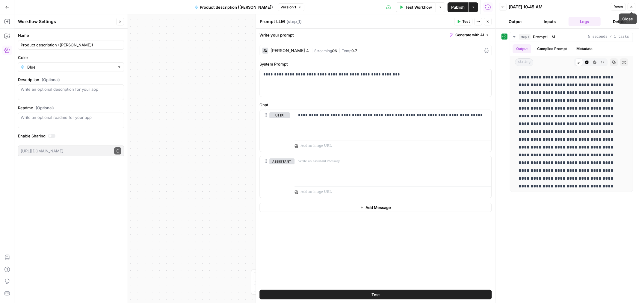
click at [634, 7] on button "Close" at bounding box center [632, 7] width 8 height 8
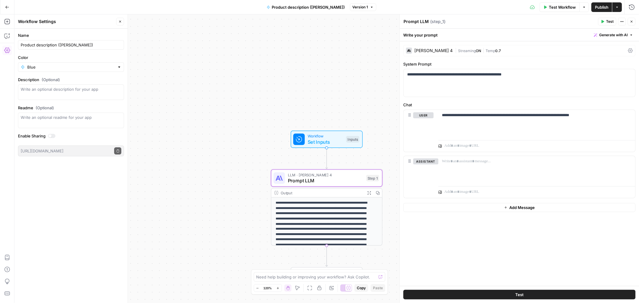
click at [375, 71] on div "**********" at bounding box center [326, 158] width 625 height 289
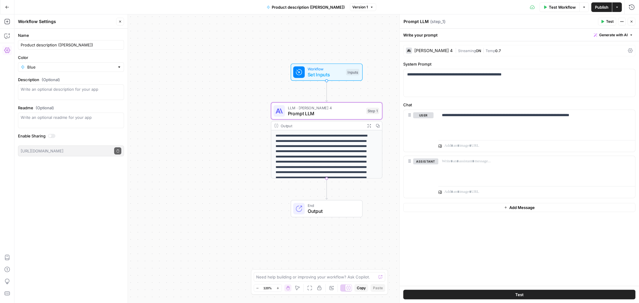
click at [633, 22] on icon "button" at bounding box center [632, 22] width 4 height 4
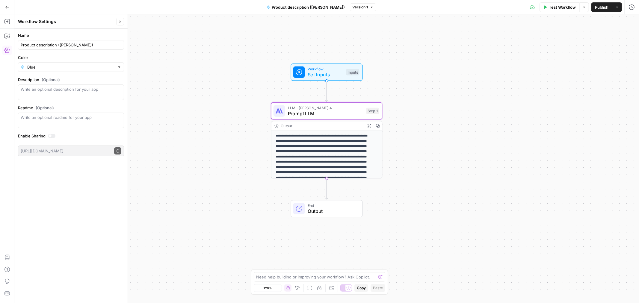
click at [566, 7] on span "Test Workflow" at bounding box center [562, 7] width 27 height 6
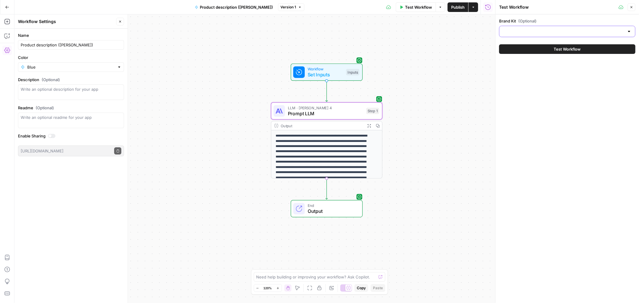
click at [537, 31] on input "Brand Kit (Optional)" at bounding box center [563, 31] width 121 height 6
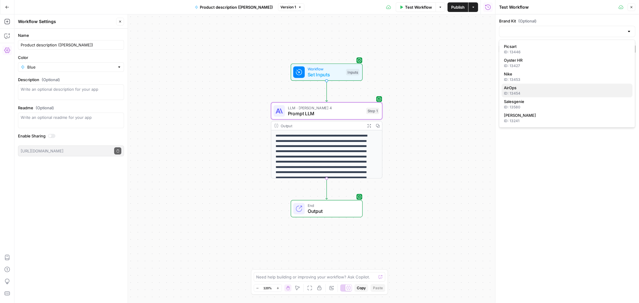
click at [532, 93] on div "ID: 13454" at bounding box center [567, 93] width 126 height 5
type input "AirOps"
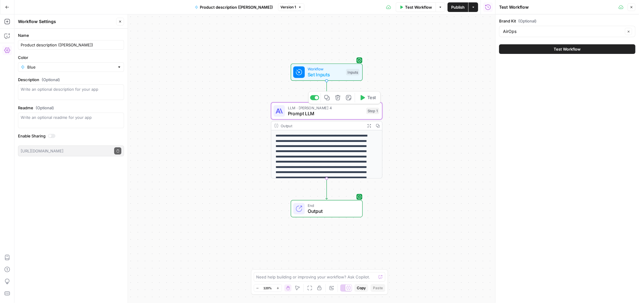
click at [319, 113] on span "Prompt LLM" at bounding box center [325, 113] width 75 height 7
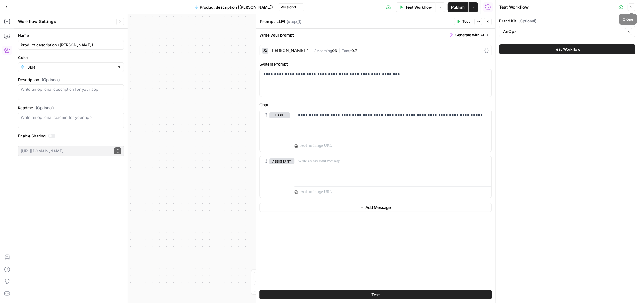
click at [631, 8] on icon "button" at bounding box center [632, 7] width 4 height 4
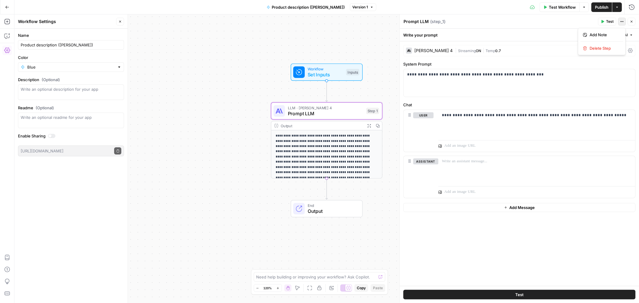
click at [621, 22] on icon "button" at bounding box center [622, 22] width 4 height 4
click at [543, 18] on div "Prompt LLM Prompt LLM ( step_1 )" at bounding box center [499, 21] width 193 height 7
click at [632, 22] on icon "button" at bounding box center [632, 22] width 4 height 4
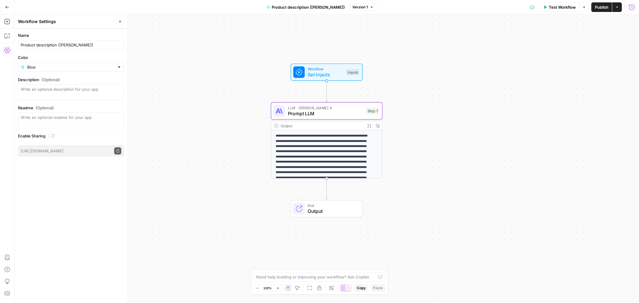
click at [631, 4] on icon "button" at bounding box center [631, 6] width 5 height 5
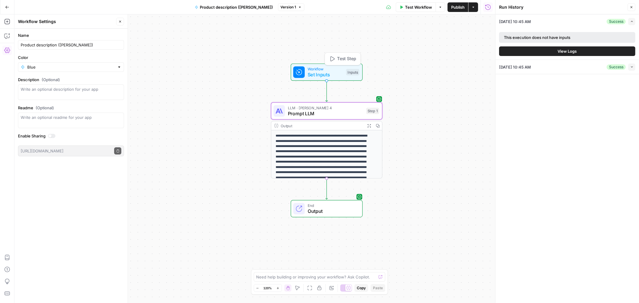
click at [322, 68] on span "Workflow" at bounding box center [326, 69] width 36 height 6
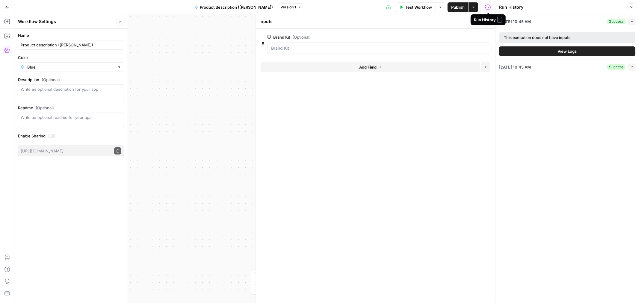
click at [488, 20] on div "Run History E" at bounding box center [488, 20] width 28 height 6
click at [457, 2] on button "Publish" at bounding box center [458, 7] width 21 height 10
click at [221, 214] on div "**********" at bounding box center [254, 158] width 481 height 289
click at [489, 21] on icon "button" at bounding box center [488, 22] width 4 height 4
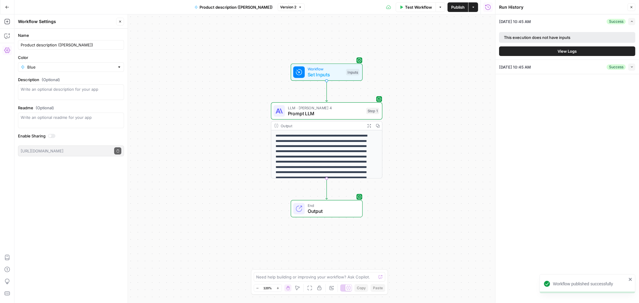
click at [419, 5] on span "Test Workflow" at bounding box center [418, 7] width 27 height 6
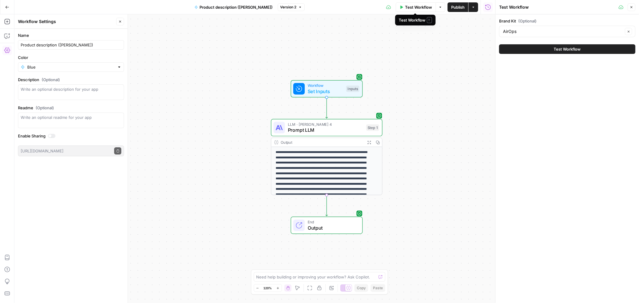
click at [405, 6] on span "Test Workflow" at bounding box center [418, 7] width 27 height 6
click at [307, 89] on div "Workflow Set Inputs Inputs Test Step" at bounding box center [326, 89] width 66 height 12
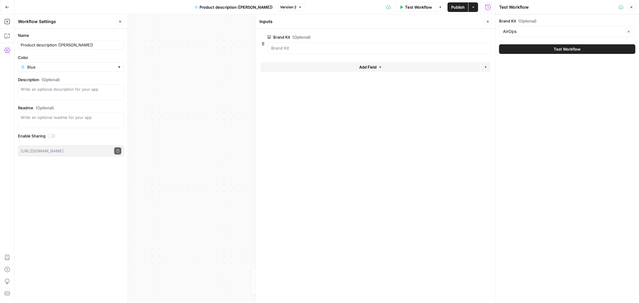
drag, startPoint x: 489, startPoint y: 22, endPoint x: 600, endPoint y: 4, distance: 112.3
click at [490, 22] on button "Close" at bounding box center [488, 22] width 8 height 8
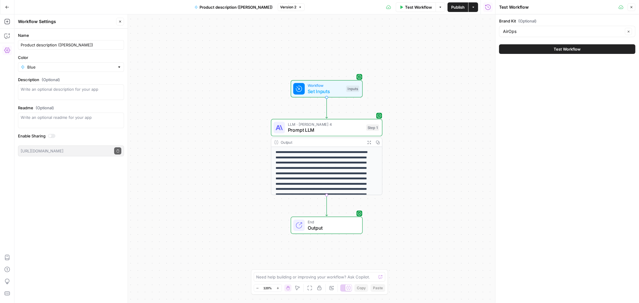
click at [632, 7] on icon "button" at bounding box center [632, 7] width 4 height 4
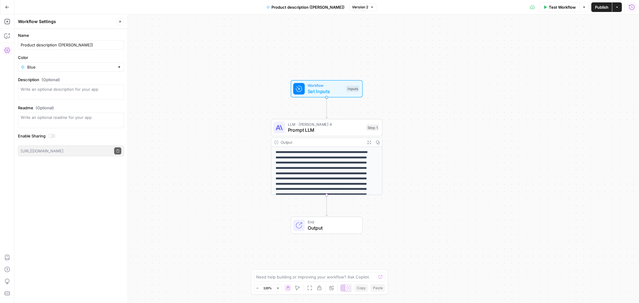
click at [631, 6] on icon "button" at bounding box center [632, 7] width 6 height 6
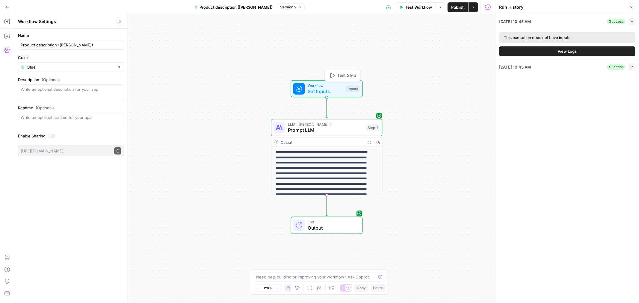
click at [309, 88] on span "Set Inputs" at bounding box center [326, 91] width 36 height 7
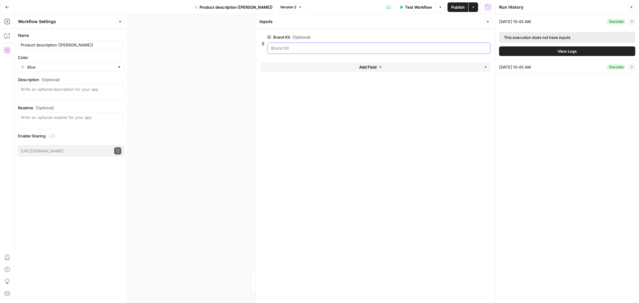
click at [280, 49] on Kit "Brand Kit (Optional)" at bounding box center [378, 48] width 215 height 6
click at [469, 36] on span "edit field" at bounding box center [467, 37] width 13 height 5
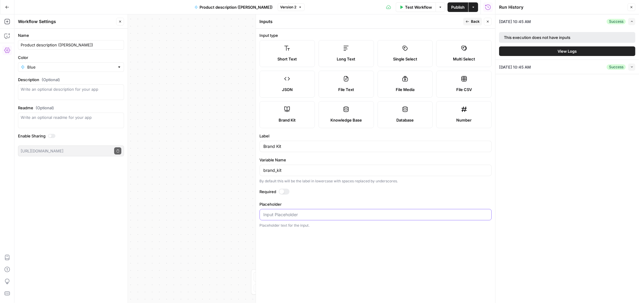
click at [288, 216] on input "Placeholder" at bounding box center [375, 215] width 224 height 6
click at [288, 215] on input "Placeholder" at bounding box center [375, 215] width 224 height 6
click at [489, 22] on icon "button" at bounding box center [488, 22] width 4 height 4
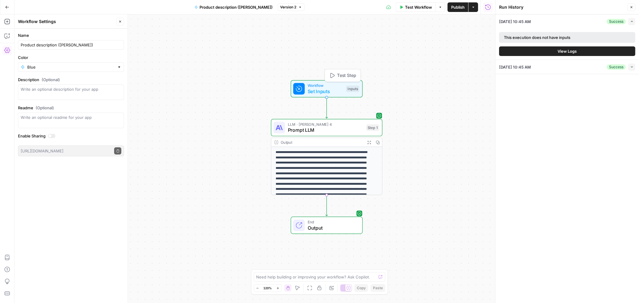
click at [328, 89] on span "Set Inputs" at bounding box center [326, 91] width 36 height 7
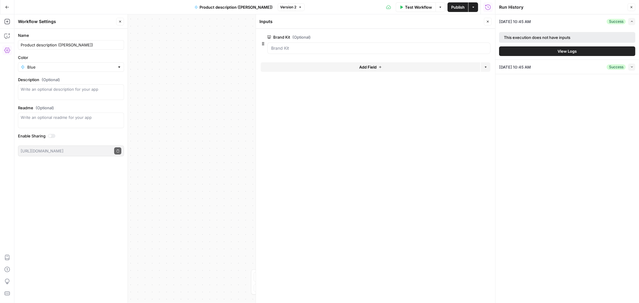
click at [492, 20] on header "Inputs Close" at bounding box center [375, 21] width 239 height 14
click at [487, 21] on icon "button" at bounding box center [488, 22] width 4 height 4
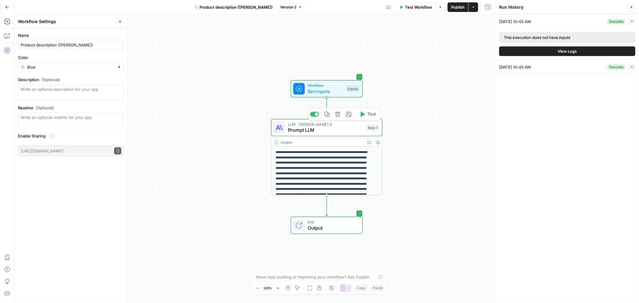
click at [313, 131] on span "Prompt LLM" at bounding box center [325, 130] width 75 height 7
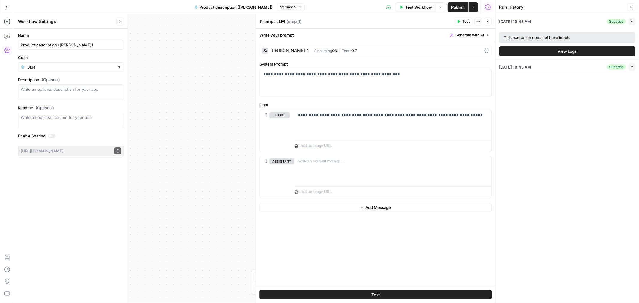
click at [486, 21] on button "Close" at bounding box center [488, 22] width 8 height 8
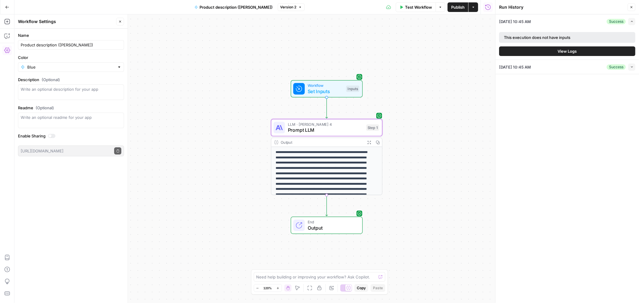
click at [419, 4] on span "Test Workflow" at bounding box center [418, 7] width 27 height 6
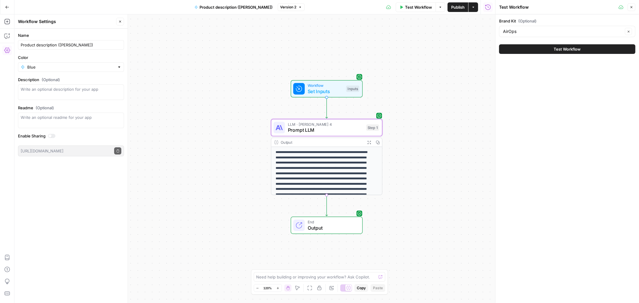
click at [413, 9] on span "Test Workflow" at bounding box center [418, 7] width 27 height 6
click at [338, 123] on span "LLM · [PERSON_NAME] 4" at bounding box center [325, 125] width 75 height 6
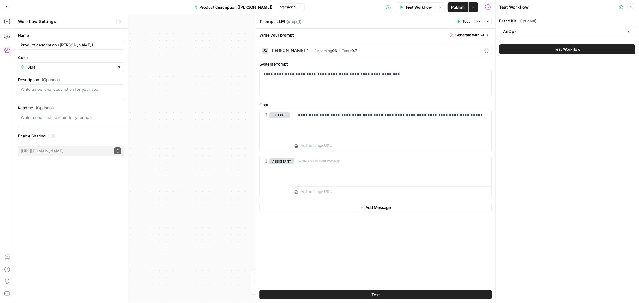
click at [489, 20] on icon "button" at bounding box center [488, 22] width 4 height 4
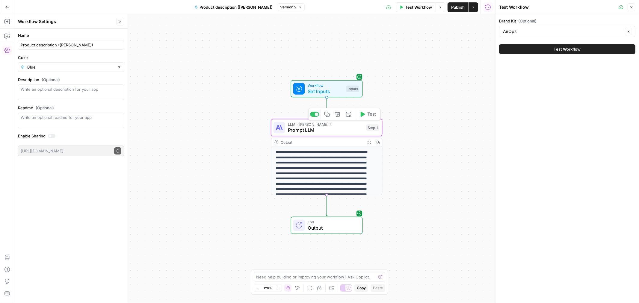
click at [366, 117] on button "Test" at bounding box center [368, 114] width 22 height 9
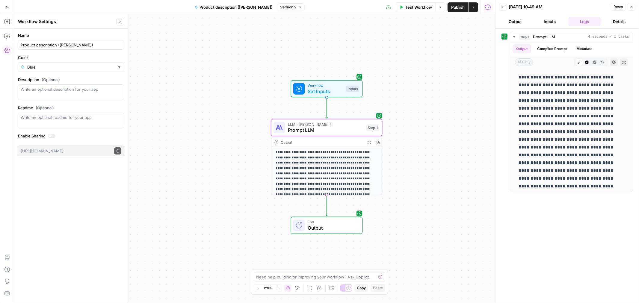
click at [511, 22] on button "Output" at bounding box center [515, 22] width 32 height 10
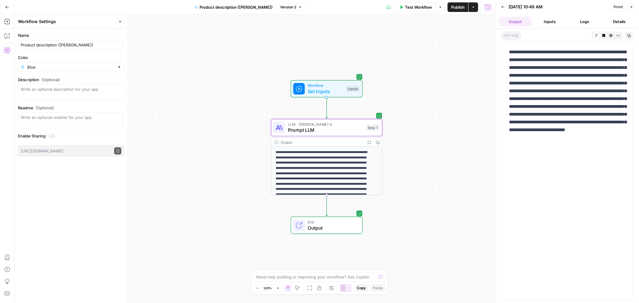
click at [430, 123] on div "**********" at bounding box center [254, 158] width 481 height 289
click at [355, 129] on span "Prompt LLM" at bounding box center [325, 130] width 75 height 7
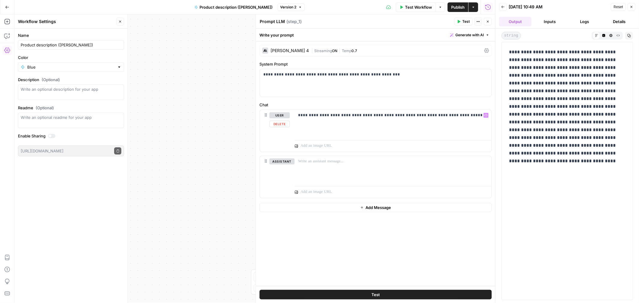
click at [348, 138] on div at bounding box center [393, 145] width 197 height 14
click at [474, 119] on div "**********" at bounding box center [393, 124] width 197 height 28
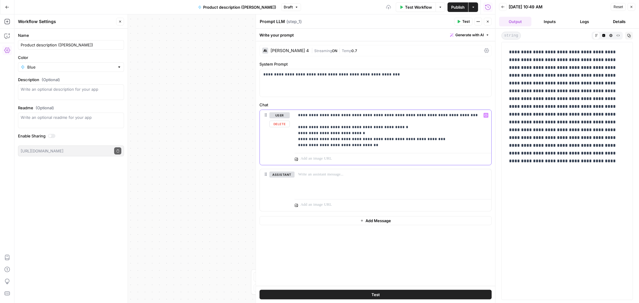
click at [373, 147] on p "**********" at bounding box center [393, 130] width 190 height 36
click at [463, 20] on span "P" at bounding box center [464, 20] width 5 height 6
click at [413, 294] on button "Test" at bounding box center [375, 295] width 232 height 10
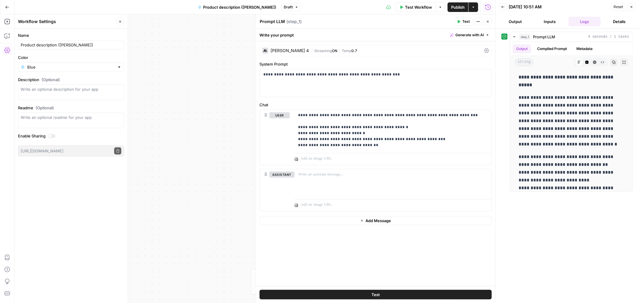
click at [399, 295] on button "Test" at bounding box center [375, 295] width 232 height 10
drag, startPoint x: 490, startPoint y: 2, endPoint x: 484, endPoint y: 7, distance: 7.9
click at [487, 6] on icon "button" at bounding box center [488, 7] width 6 height 6
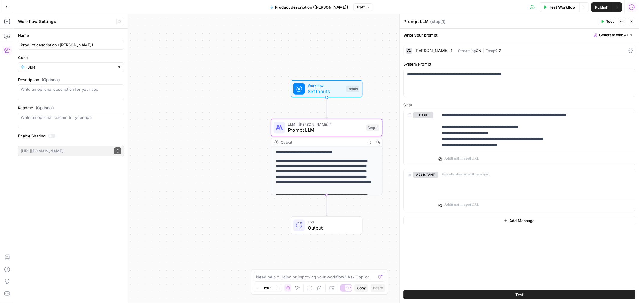
click at [633, 8] on icon "button" at bounding box center [632, 7] width 6 height 6
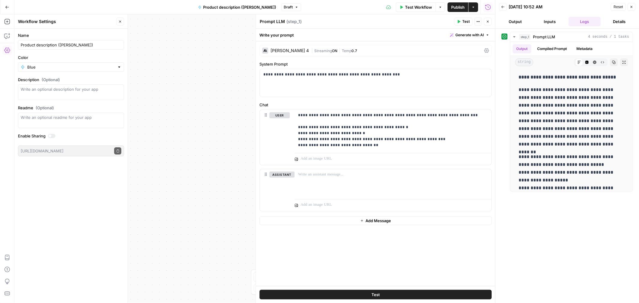
click at [490, 20] on button "Close" at bounding box center [488, 22] width 8 height 8
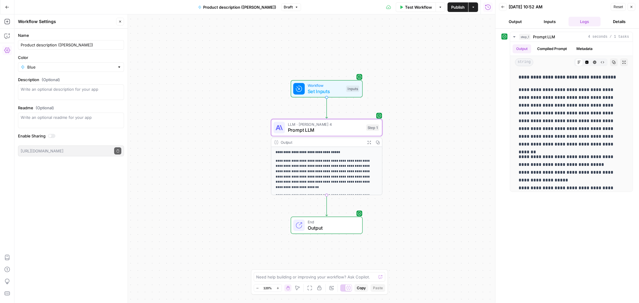
click at [633, 8] on button "Close" at bounding box center [632, 7] width 8 height 8
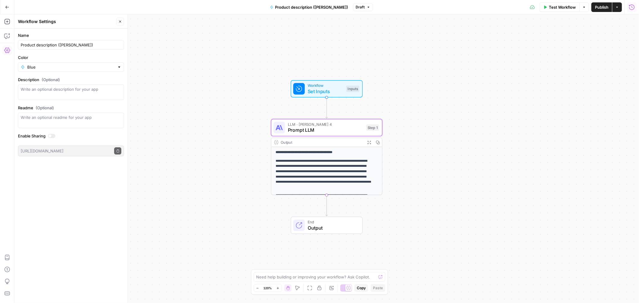
click at [483, 97] on div "**********" at bounding box center [326, 158] width 625 height 289
click at [634, 8] on icon "button" at bounding box center [631, 6] width 5 height 5
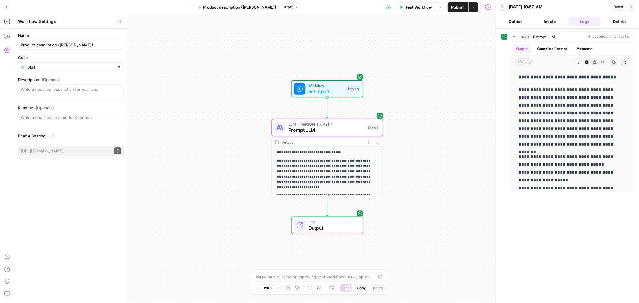
click at [583, 23] on button "Logs" at bounding box center [585, 22] width 32 height 10
click at [502, 7] on icon "button" at bounding box center [503, 7] width 4 height 4
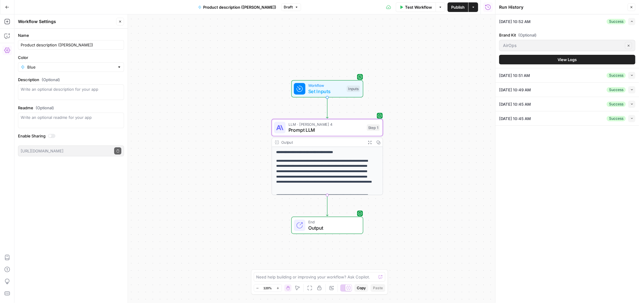
click at [573, 118] on div "[DATE] 10:45 AM Success Collapse" at bounding box center [567, 118] width 136 height 14
click at [632, 120] on icon "button" at bounding box center [631, 118] width 3 height 3
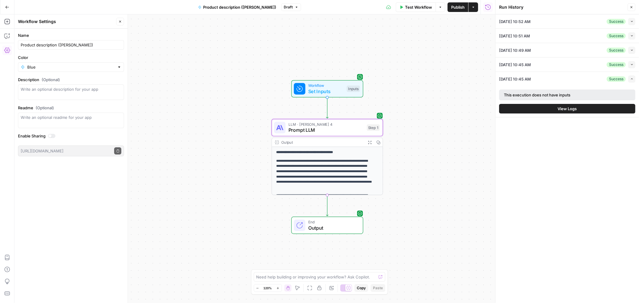
click at [562, 110] on span "View Logs" at bounding box center [567, 109] width 19 height 6
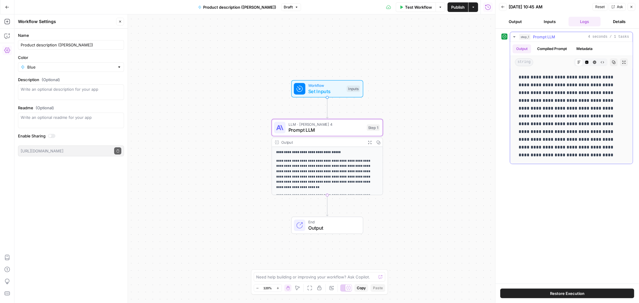
click at [585, 63] on icon "button" at bounding box center [587, 63] width 4 height 4
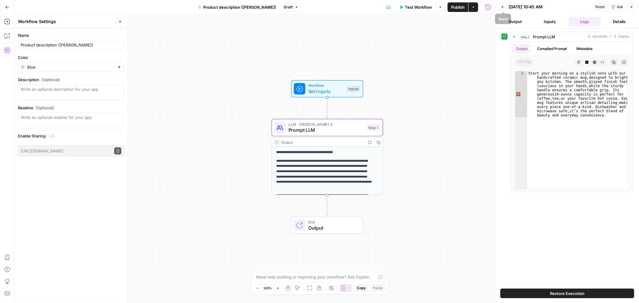
drag, startPoint x: 504, startPoint y: 5, endPoint x: 502, endPoint y: 8, distance: 3.5
click at [504, 5] on icon "button" at bounding box center [503, 7] width 4 height 4
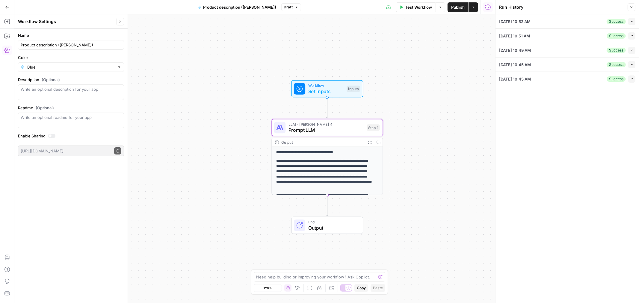
click at [631, 66] on icon "button" at bounding box center [631, 64] width 3 height 3
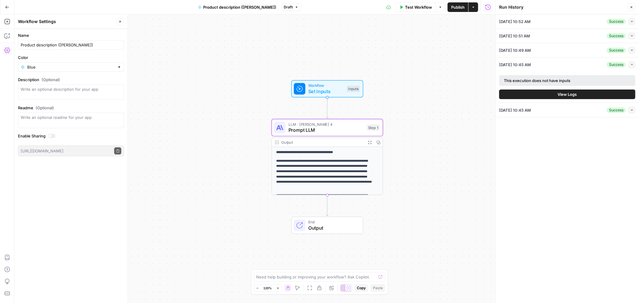
click at [555, 96] on button "View Logs" at bounding box center [567, 95] width 136 height 10
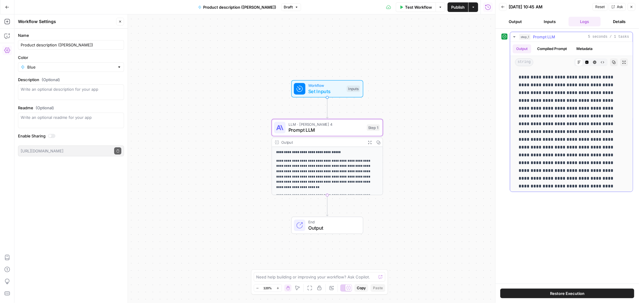
click at [585, 61] on icon "button" at bounding box center [587, 63] width 4 height 4
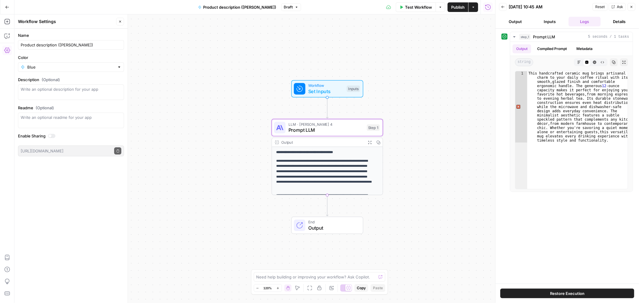
click at [503, 4] on button "Back" at bounding box center [503, 7] width 8 height 8
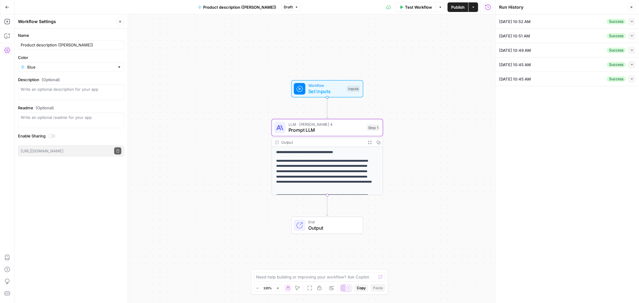
click at [632, 52] on icon "button" at bounding box center [631, 50] width 3 height 3
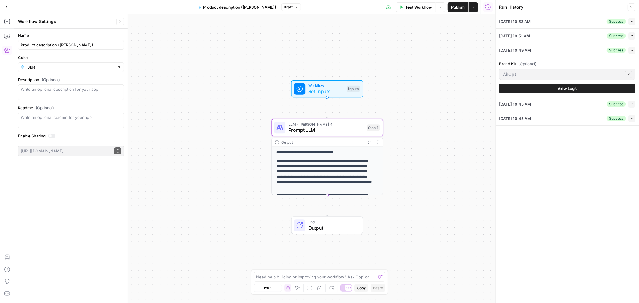
click at [550, 91] on button "View Logs" at bounding box center [567, 89] width 136 height 10
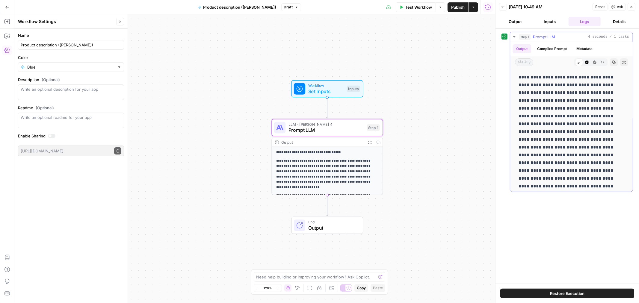
click at [585, 62] on icon "button" at bounding box center [587, 63] width 4 height 4
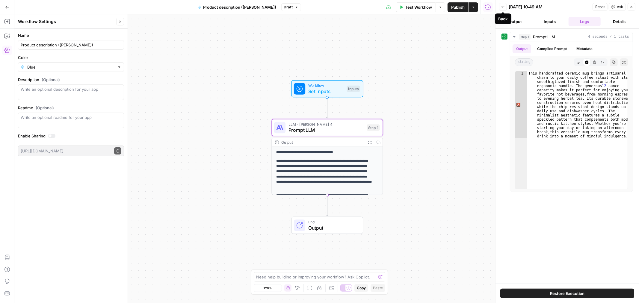
click at [501, 8] on icon "button" at bounding box center [503, 7] width 4 height 4
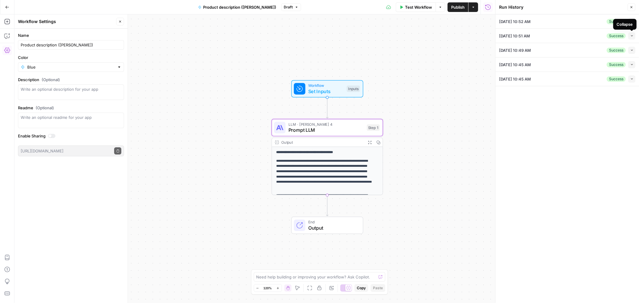
click at [632, 36] on icon "button" at bounding box center [632, 35] width 2 height 1
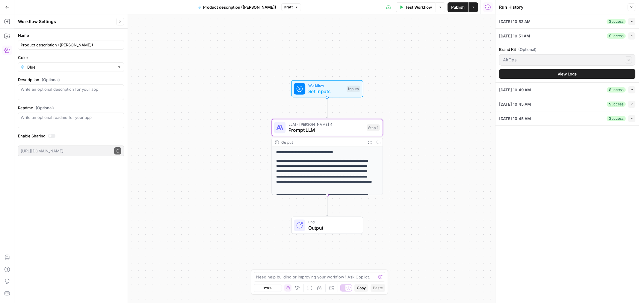
click at [561, 75] on span "View Logs" at bounding box center [567, 74] width 19 height 6
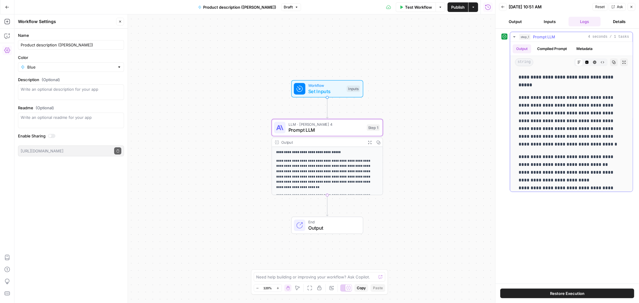
click at [584, 62] on button "Code Editor" at bounding box center [587, 62] width 8 height 8
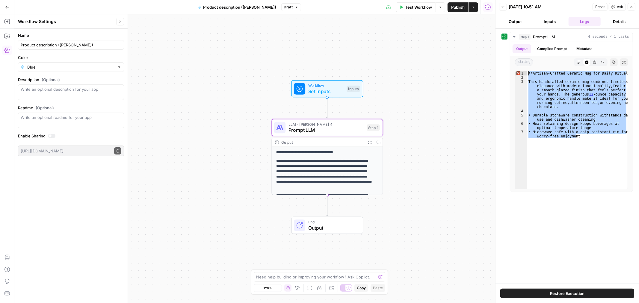
drag, startPoint x: 601, startPoint y: 175, endPoint x: 508, endPoint y: 60, distance: 148.0
click at [508, 60] on div "**********" at bounding box center [568, 112] width 132 height 160
type textarea "**********"
click at [612, 61] on icon "button" at bounding box center [614, 63] width 4 height 4
click at [322, 90] on span "Set Inputs" at bounding box center [326, 91] width 36 height 7
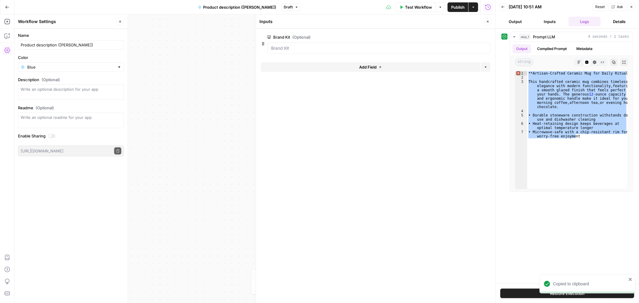
drag, startPoint x: 489, startPoint y: 22, endPoint x: 466, endPoint y: 32, distance: 25.1
click at [488, 22] on icon "button" at bounding box center [488, 22] width 4 height 4
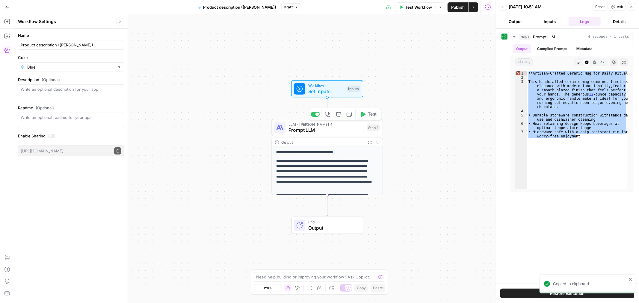
click at [319, 132] on span "Prompt LLM" at bounding box center [326, 130] width 75 height 7
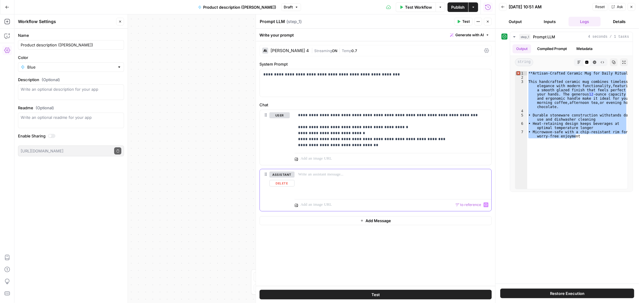
click at [345, 183] on div at bounding box center [393, 183] width 197 height 28
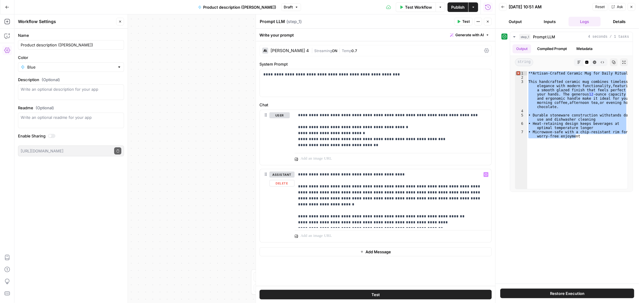
click at [354, 253] on button "Add Message" at bounding box center [375, 251] width 232 height 9
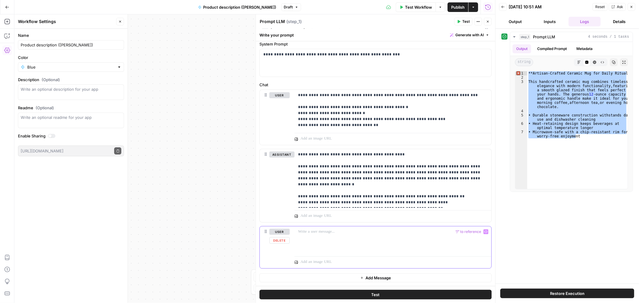
click at [339, 234] on p at bounding box center [393, 232] width 190 height 6
click at [389, 295] on button "Test" at bounding box center [375, 295] width 232 height 10
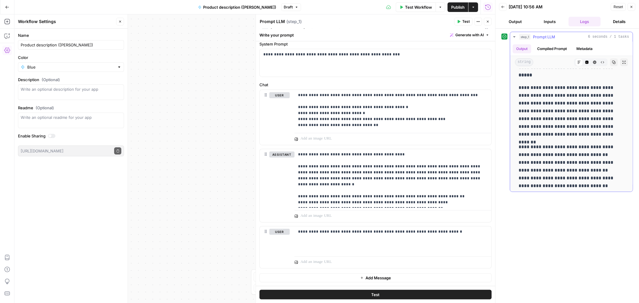
scroll to position [13, 0]
click at [585, 62] on icon "button" at bounding box center [586, 62] width 3 height 3
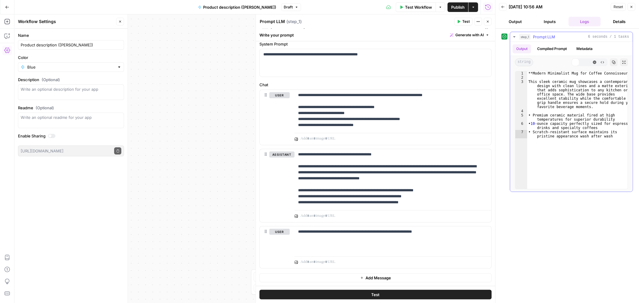
scroll to position [0, 0]
click at [594, 61] on icon "button" at bounding box center [595, 63] width 4 height 4
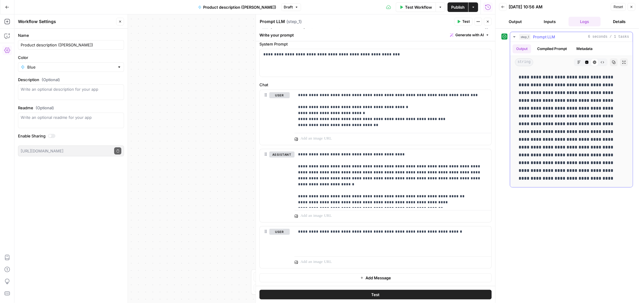
click at [586, 63] on icon "button" at bounding box center [586, 62] width 3 height 3
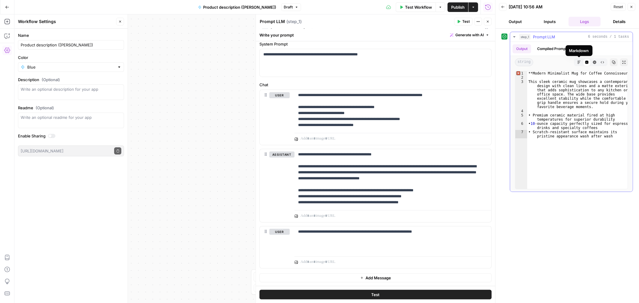
click at [578, 64] on icon "button" at bounding box center [579, 63] width 4 height 4
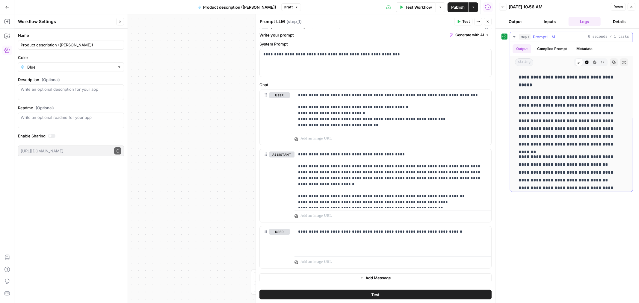
scroll to position [13, 0]
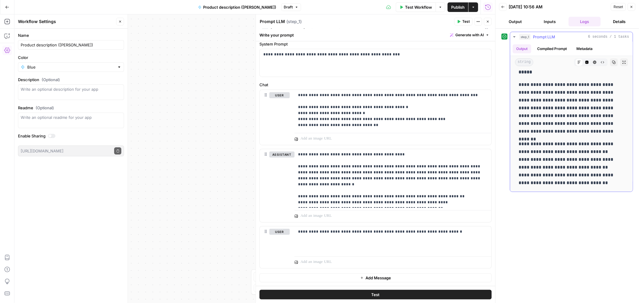
click at [584, 61] on button "Code Editor" at bounding box center [587, 62] width 8 height 8
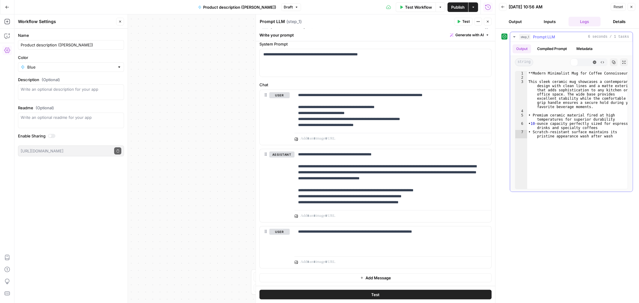
scroll to position [0, 0]
click at [466, 238] on div "**********" at bounding box center [393, 240] width 197 height 28
click at [406, 291] on button "Test" at bounding box center [375, 295] width 232 height 10
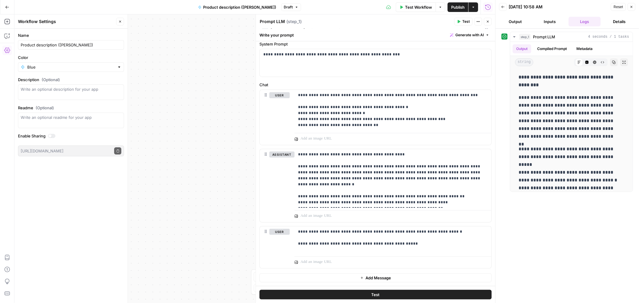
drag, startPoint x: 451, startPoint y: 7, endPoint x: 447, endPoint y: 13, distance: 6.9
click at [451, 7] on span "Publish" at bounding box center [457, 7] width 13 height 6
click at [176, 108] on div "**********" at bounding box center [254, 158] width 481 height 289
click at [486, 20] on icon "button" at bounding box center [488, 22] width 4 height 4
